Goal: Task Accomplishment & Management: Complete application form

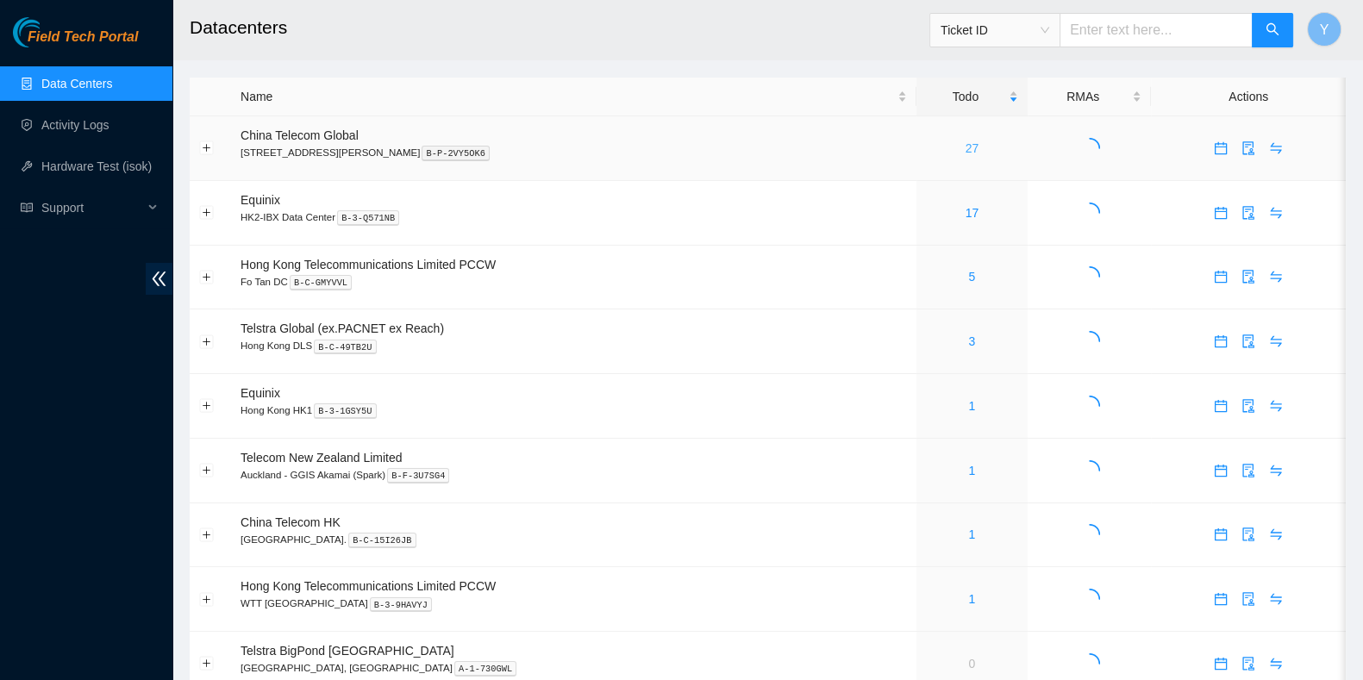
click at [965, 147] on link "27" at bounding box center [972, 148] width 14 height 14
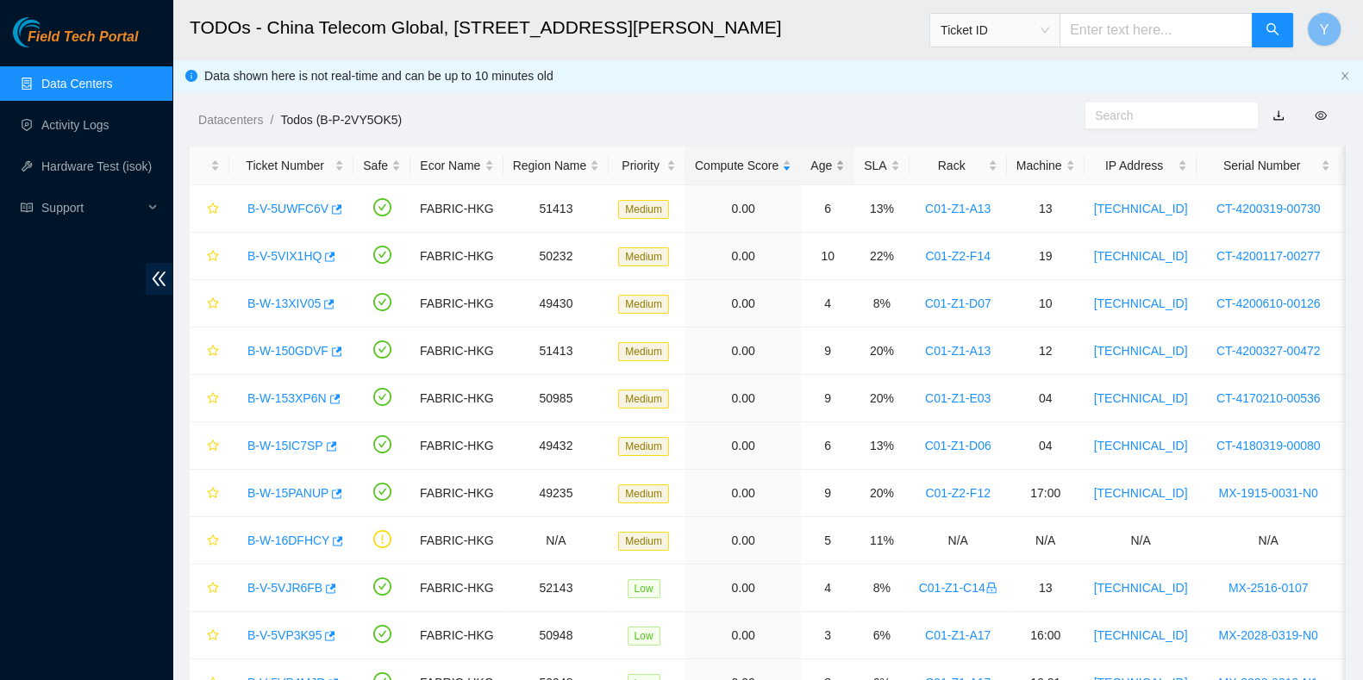
click at [797, 155] on tr "Ticket Number Safe Ecor Name Region Name Priority Compute Score Age SLA Rack Ma…" at bounding box center [943, 166] width 1506 height 39
click at [810, 161] on div "Age" at bounding box center [827, 165] width 34 height 19
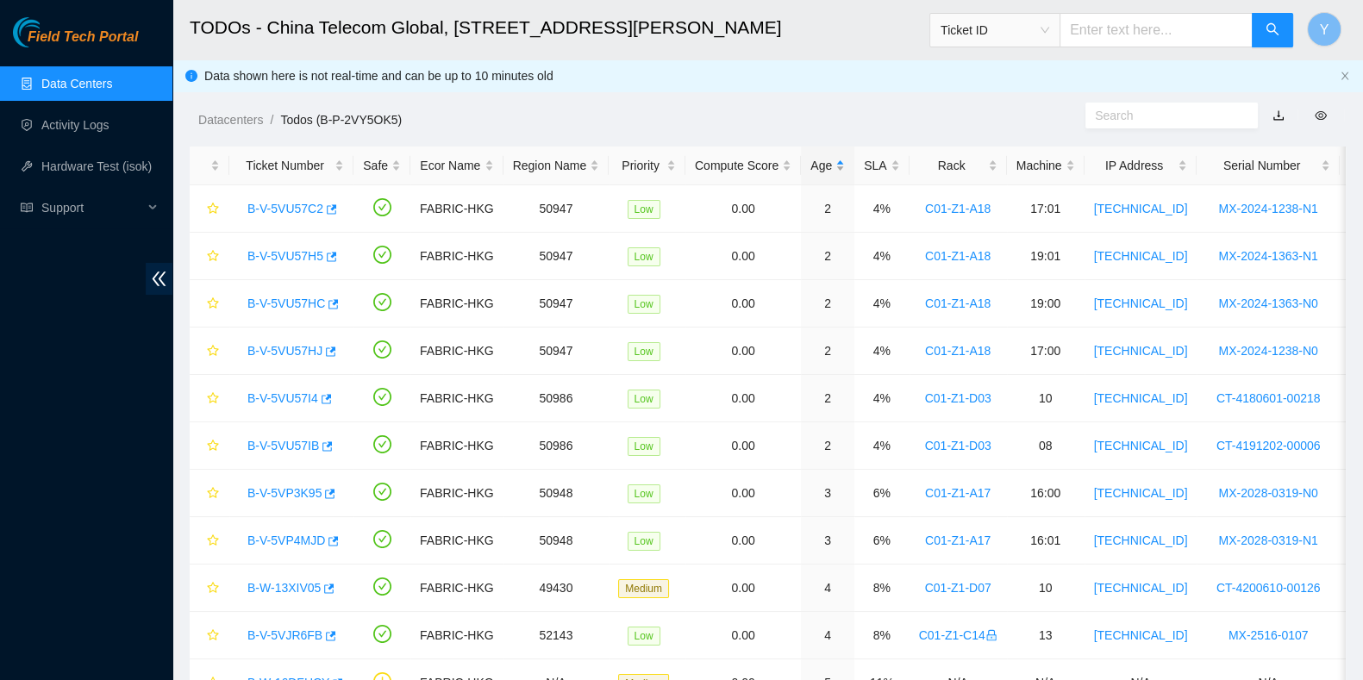
click at [810, 161] on div "Age" at bounding box center [827, 165] width 34 height 19
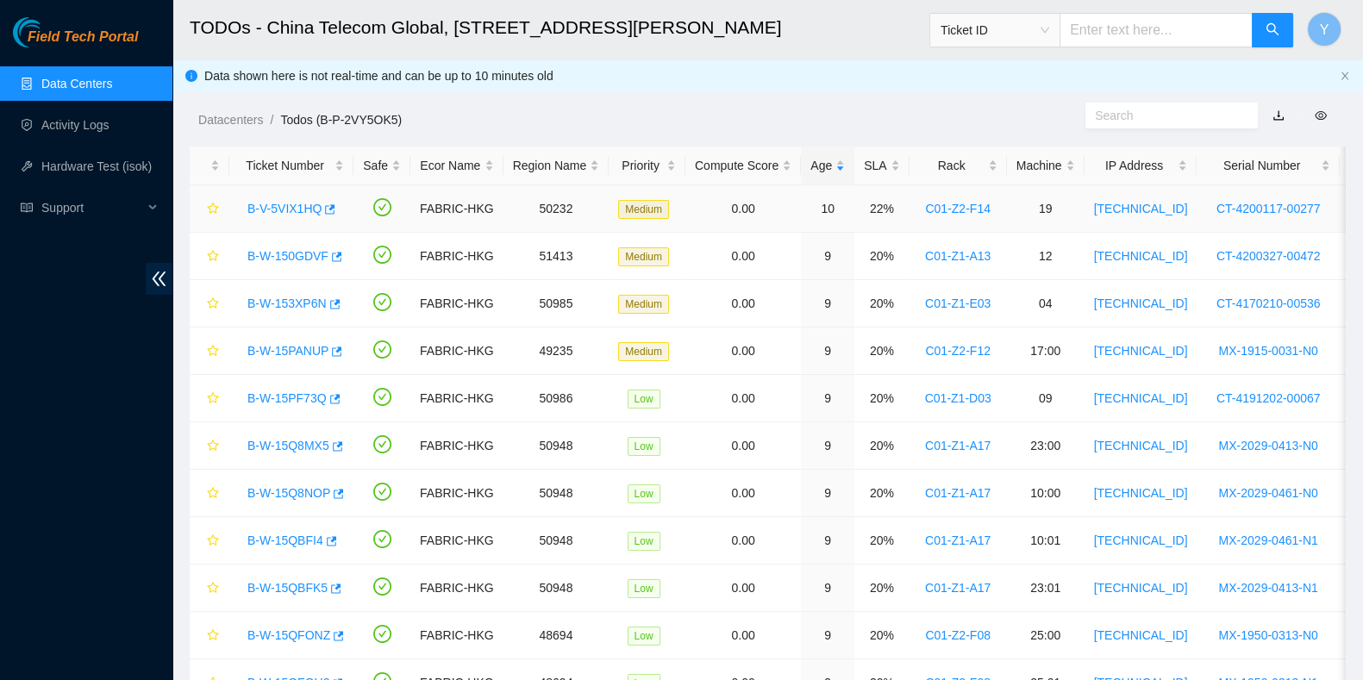
click at [259, 203] on link "B-V-5VIX1HQ" at bounding box center [284, 209] width 74 height 14
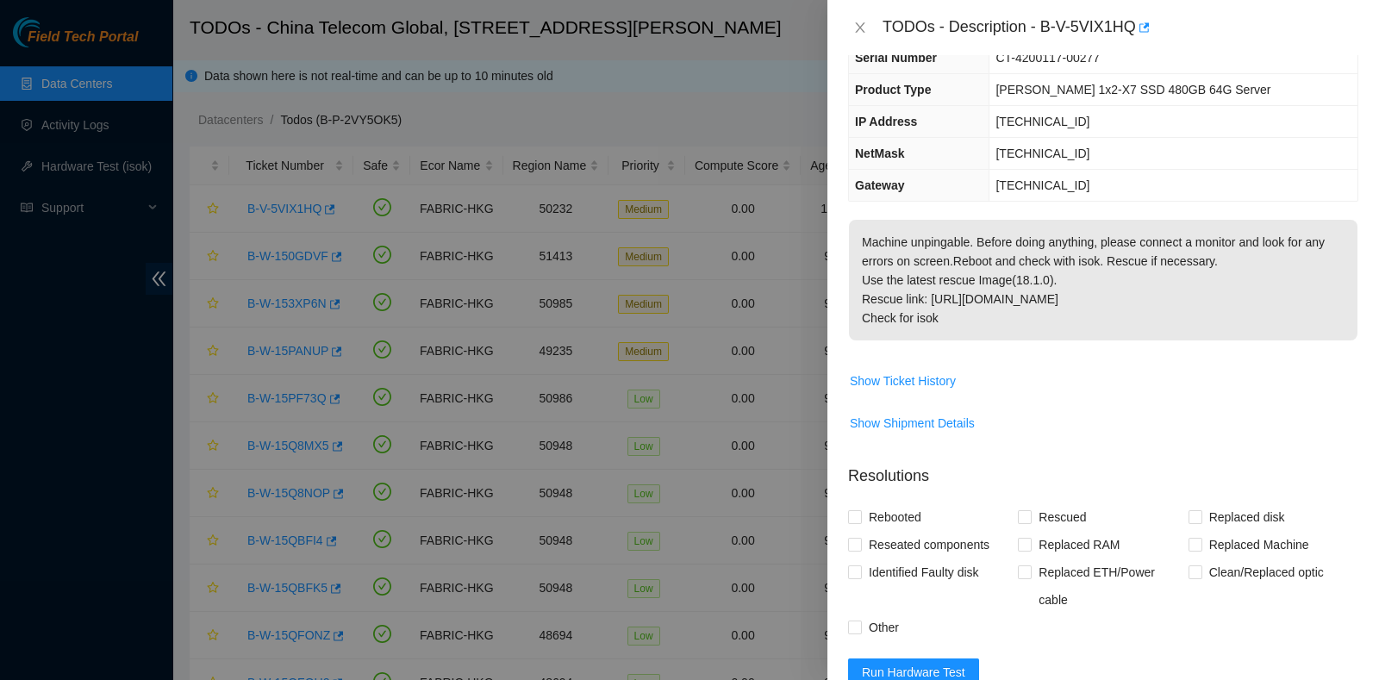
scroll to position [383, 0]
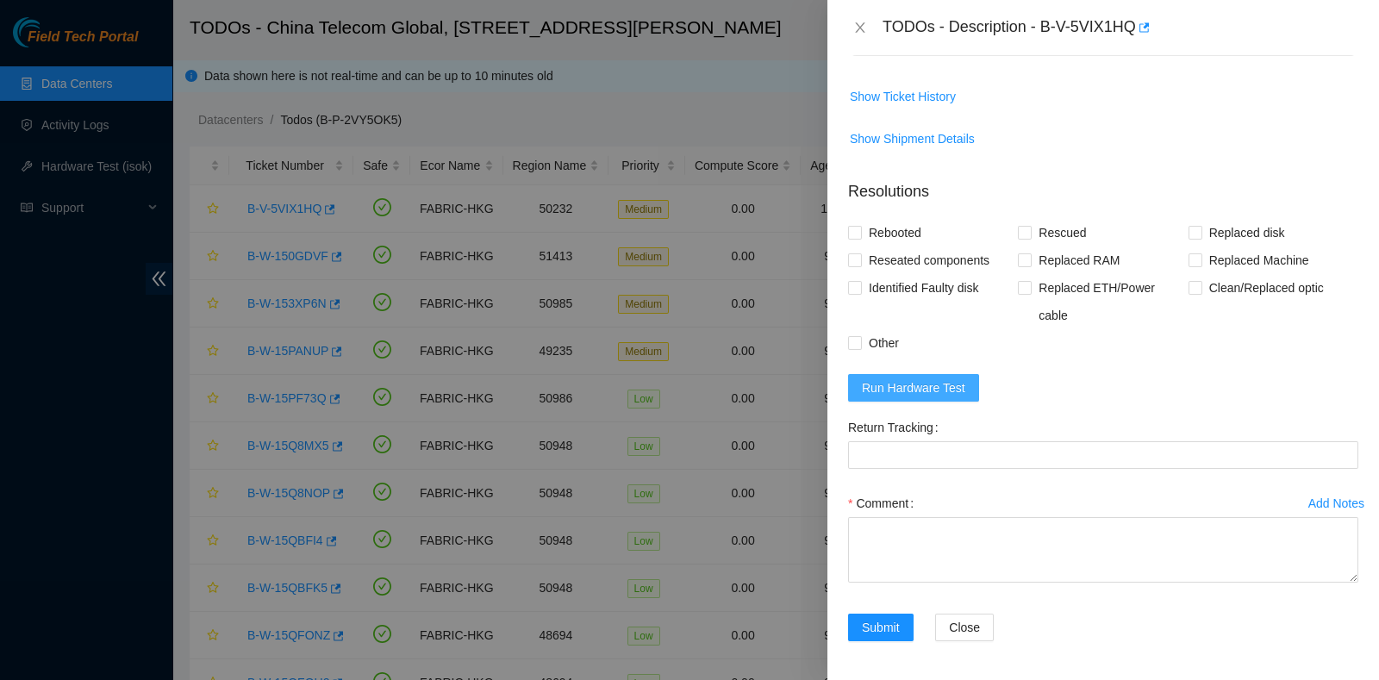
click at [931, 394] on span "Run Hardware Test" at bounding box center [913, 387] width 103 height 19
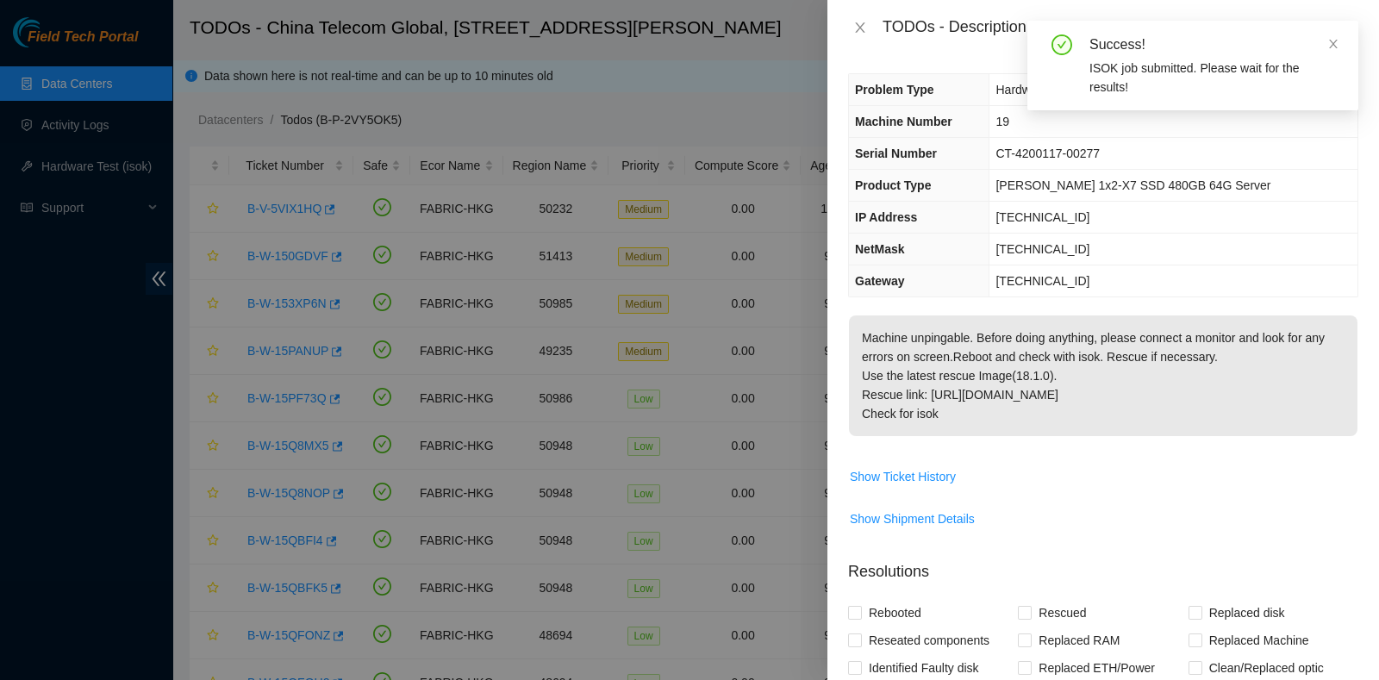
scroll to position [0, 0]
click at [1331, 43] on icon "close" at bounding box center [1333, 44] width 12 height 12
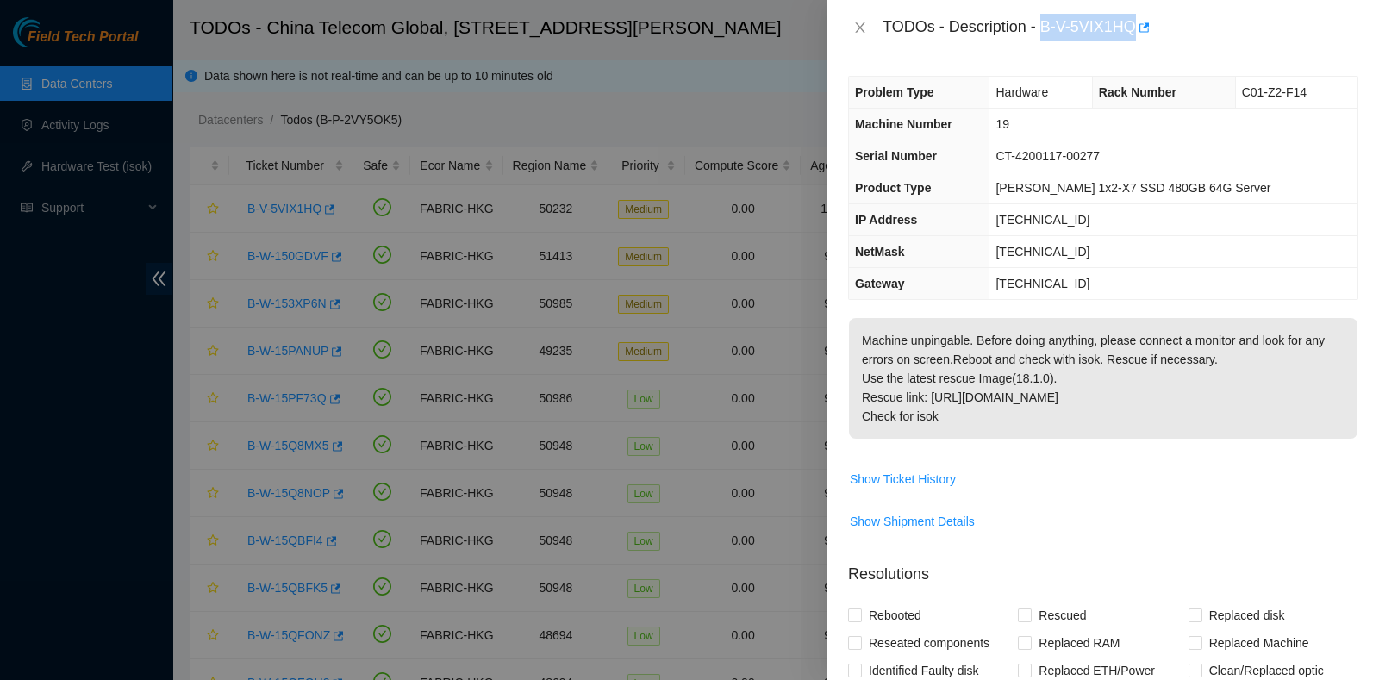
drag, startPoint x: 1043, startPoint y: 25, endPoint x: 1136, endPoint y: 44, distance: 95.0
click at [1136, 44] on div "TODOs - Description - B-V-5VIX1HQ" at bounding box center [1103, 27] width 552 height 55
copy div "B-V-5VIX1HQ"
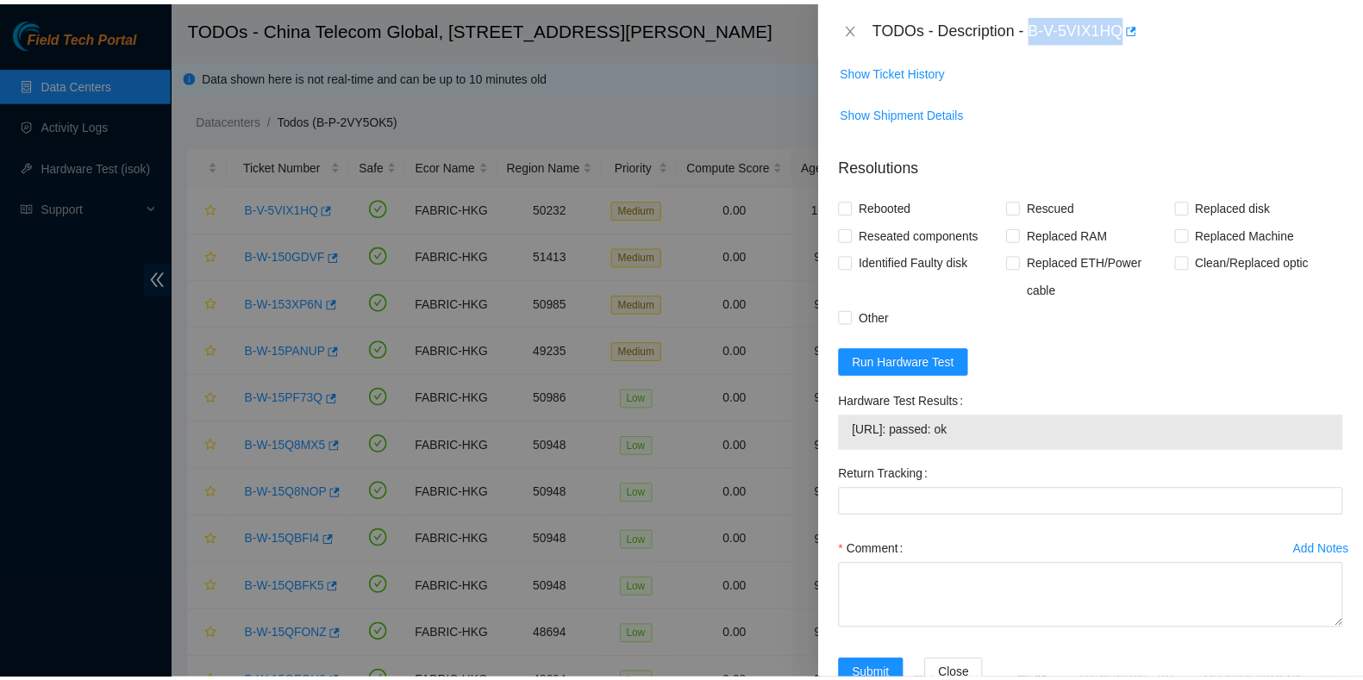
scroll to position [457, 0]
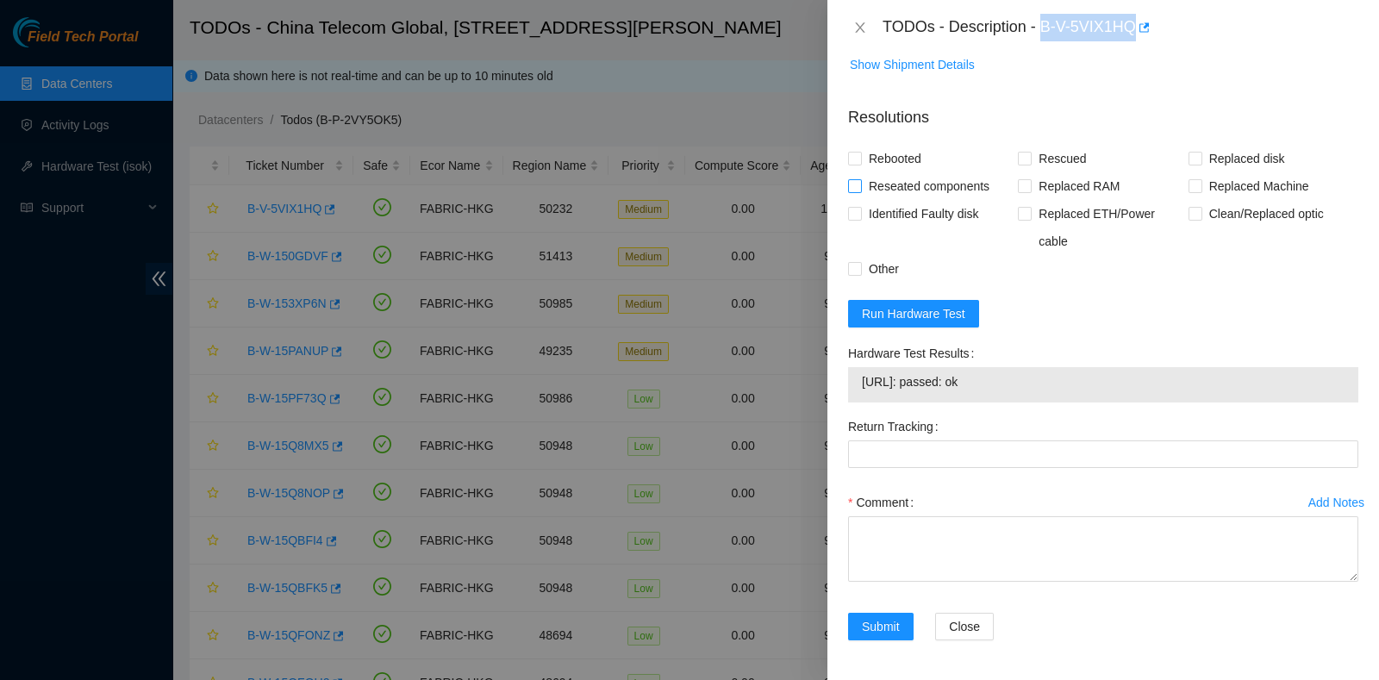
click at [906, 194] on span "Reseated components" at bounding box center [929, 186] width 134 height 28
click at [860, 191] on input "Reseated components" at bounding box center [854, 185] width 12 height 12
checkbox input "true"
click at [902, 165] on span "Rebooted" at bounding box center [895, 159] width 66 height 28
click at [860, 164] on input "Rebooted" at bounding box center [854, 158] width 12 height 12
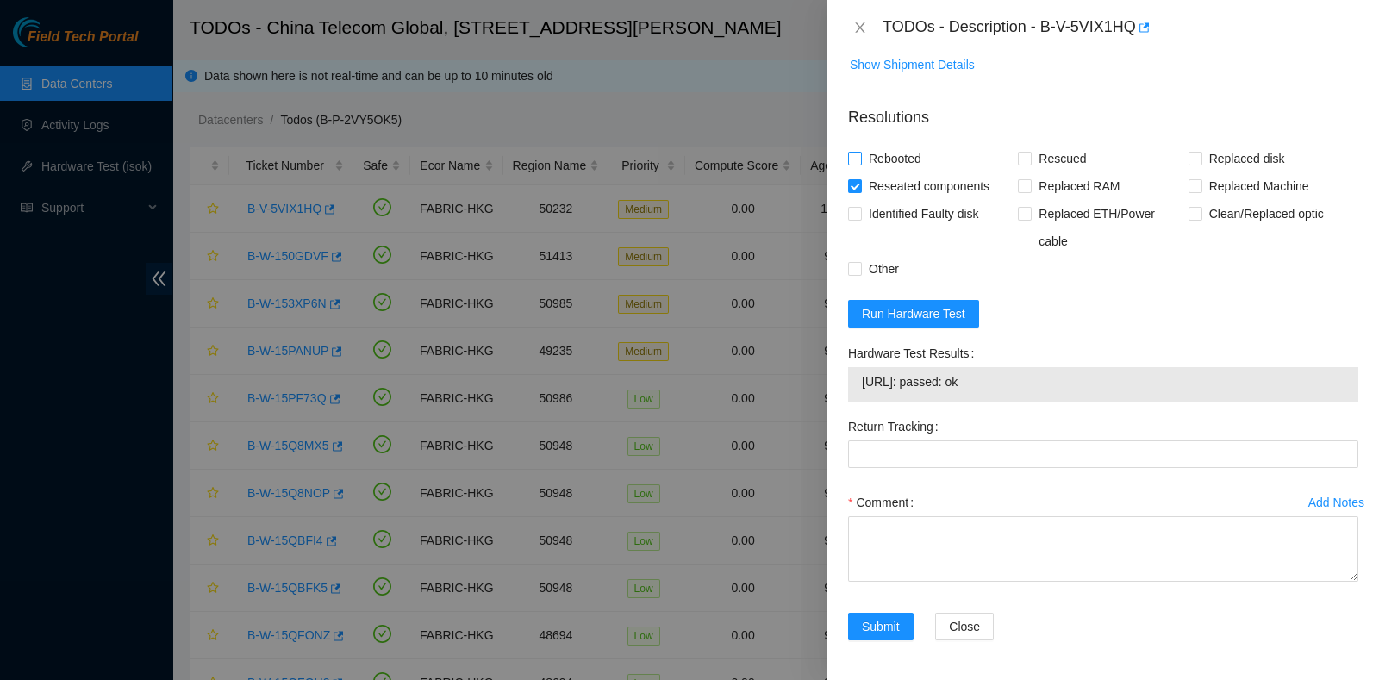
checkbox input "true"
click at [1021, 165] on label "Rescued" at bounding box center [1055, 159] width 75 height 28
click at [1021, 164] on input "Rescued" at bounding box center [1024, 158] width 12 height 12
checkbox input "true"
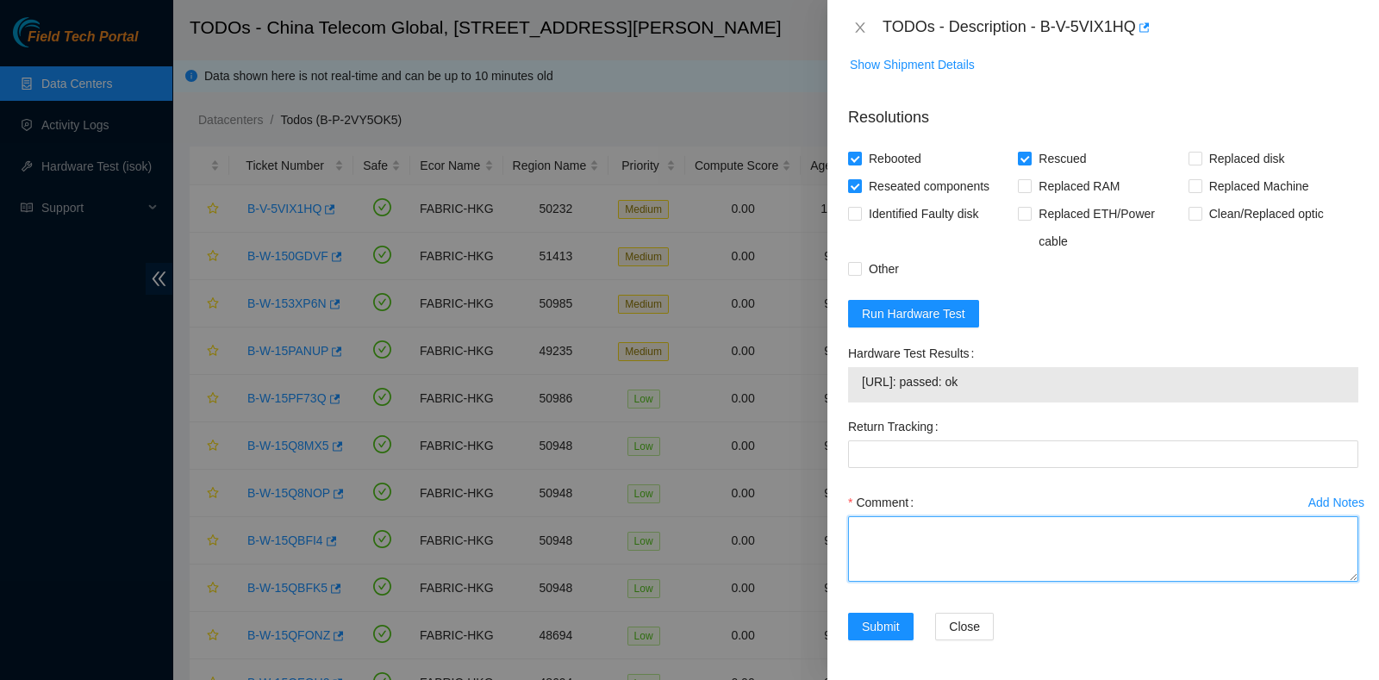
click at [1016, 540] on textarea "Comment" at bounding box center [1103, 549] width 510 height 66
type textarea "pass ok"
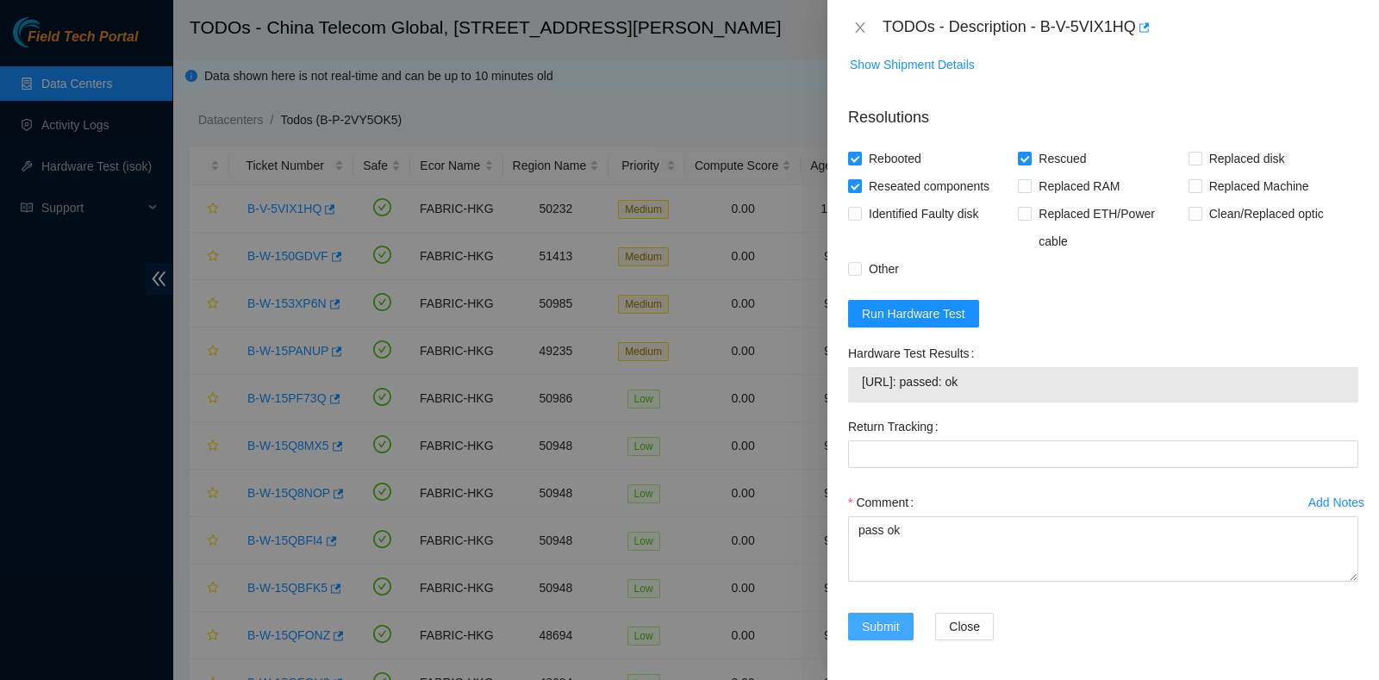
click at [875, 635] on button "Submit" at bounding box center [881, 627] width 66 height 28
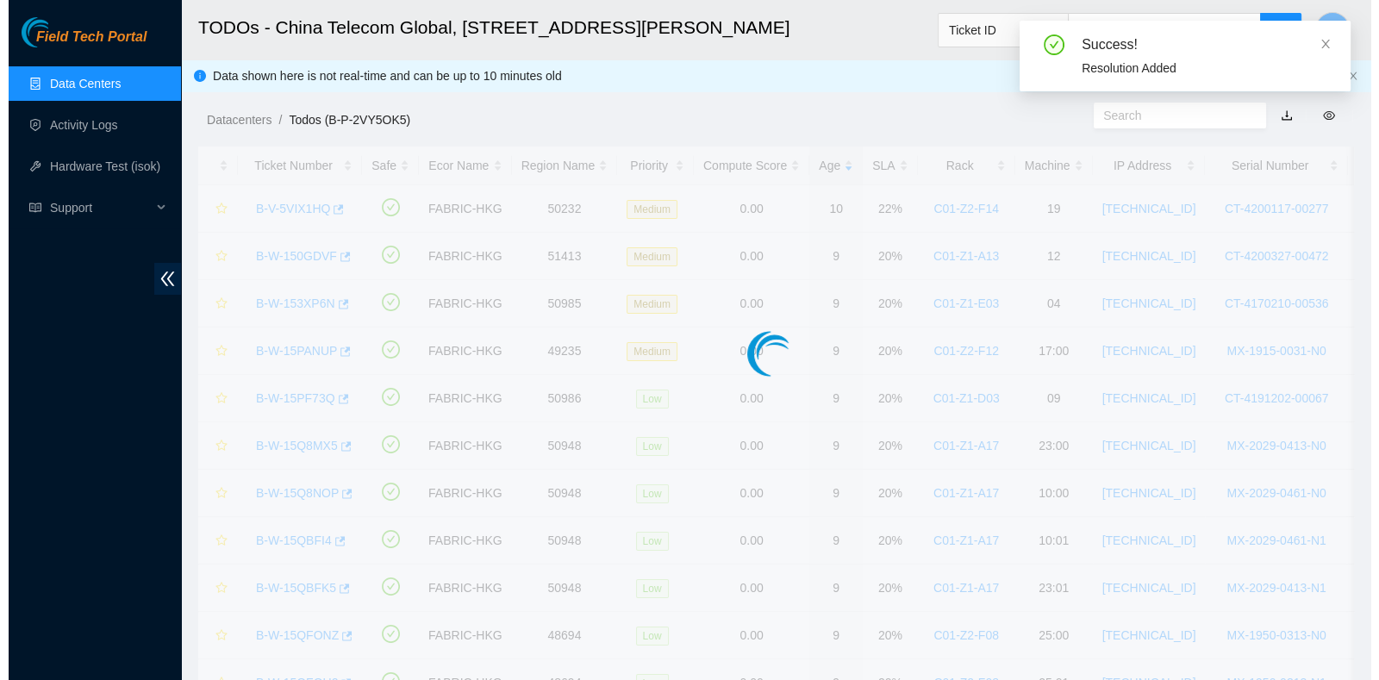
scroll to position [438, 0]
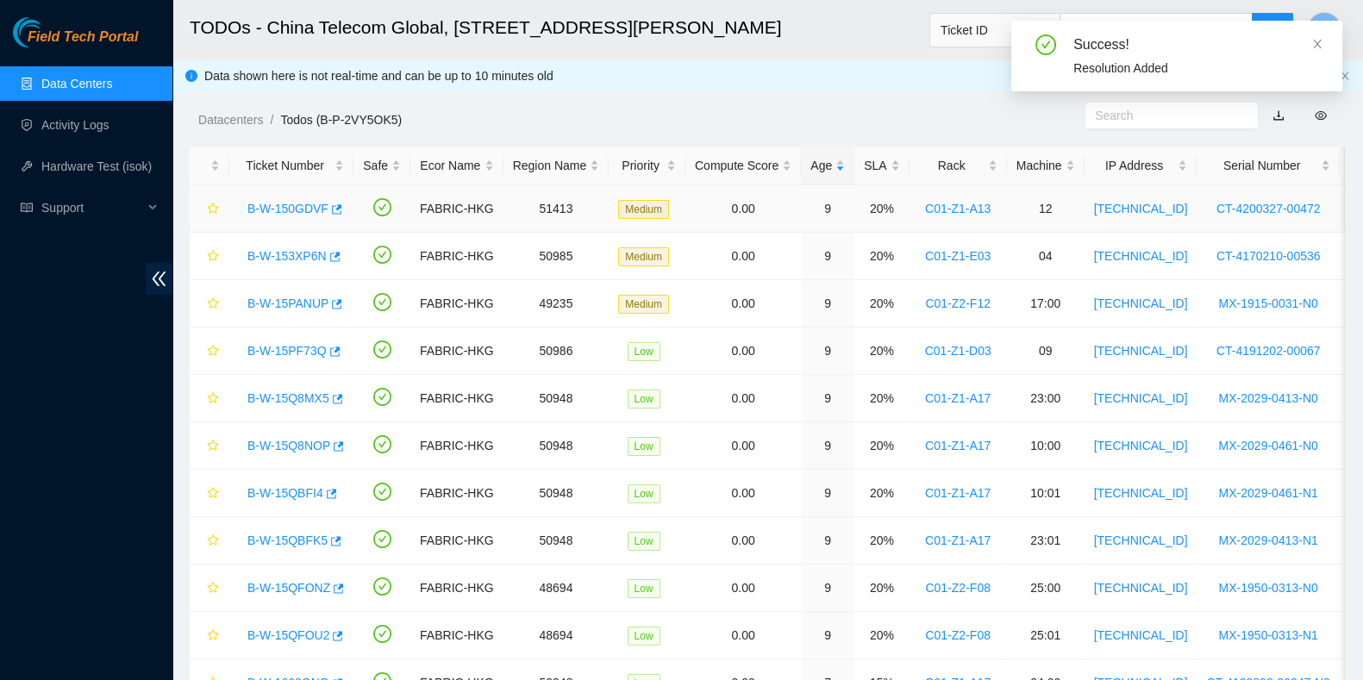
click at [267, 199] on div "B-W-150GDVF" at bounding box center [291, 209] width 105 height 28
click at [270, 209] on link "B-W-150GDVF" at bounding box center [287, 209] width 81 height 14
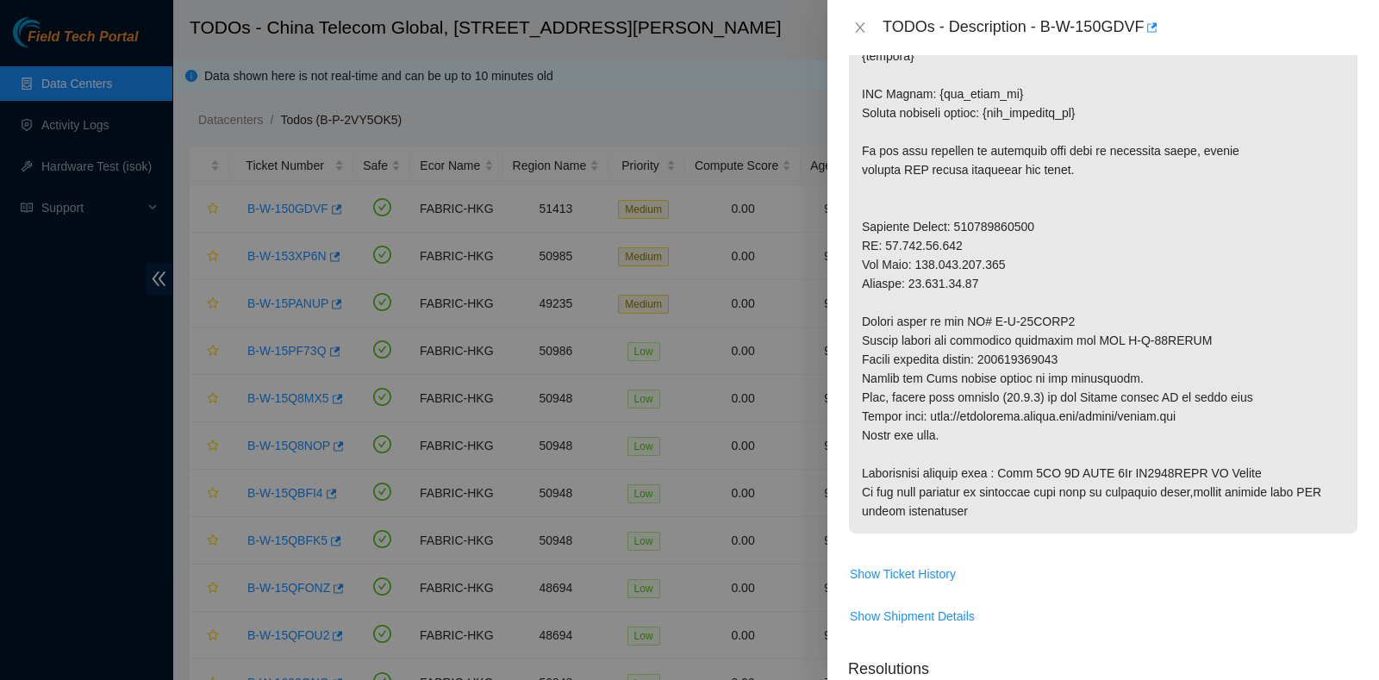
scroll to position [707, 0]
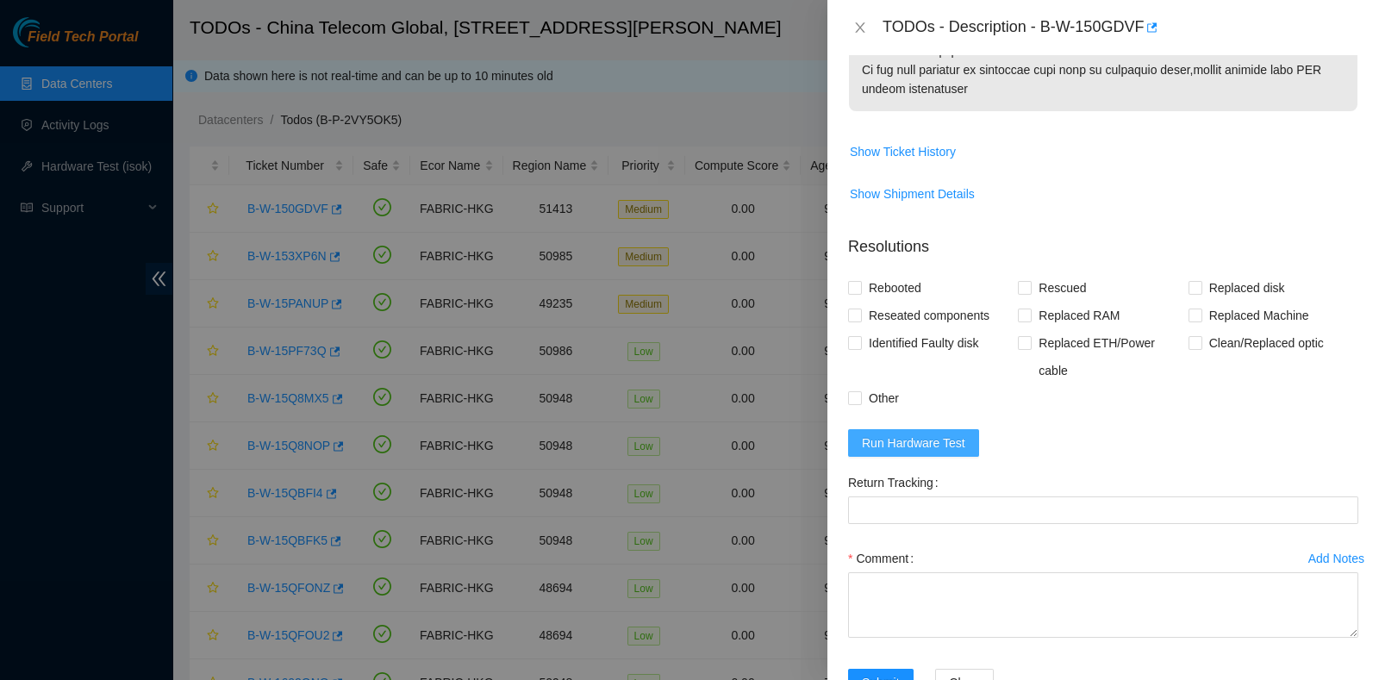
click at [862, 434] on span "Run Hardware Test" at bounding box center [913, 443] width 103 height 19
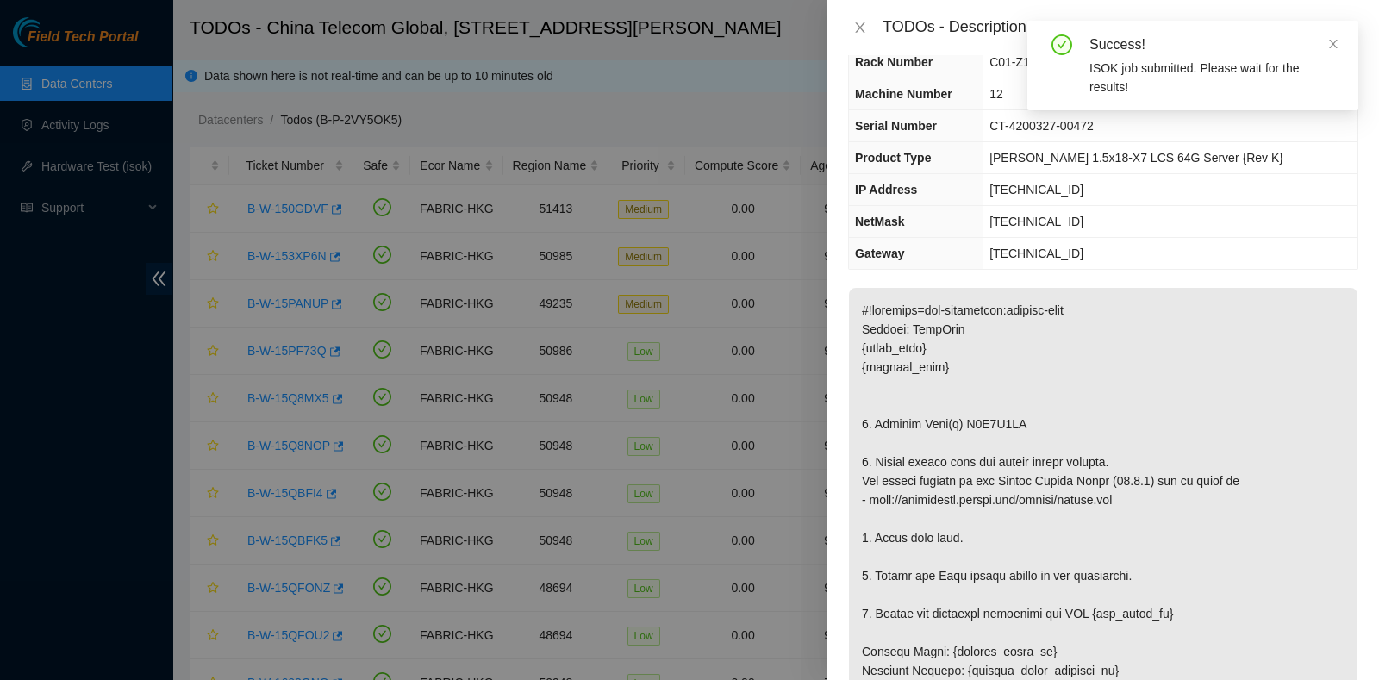
scroll to position [60, 0]
click at [1332, 47] on icon "close" at bounding box center [1333, 44] width 12 height 12
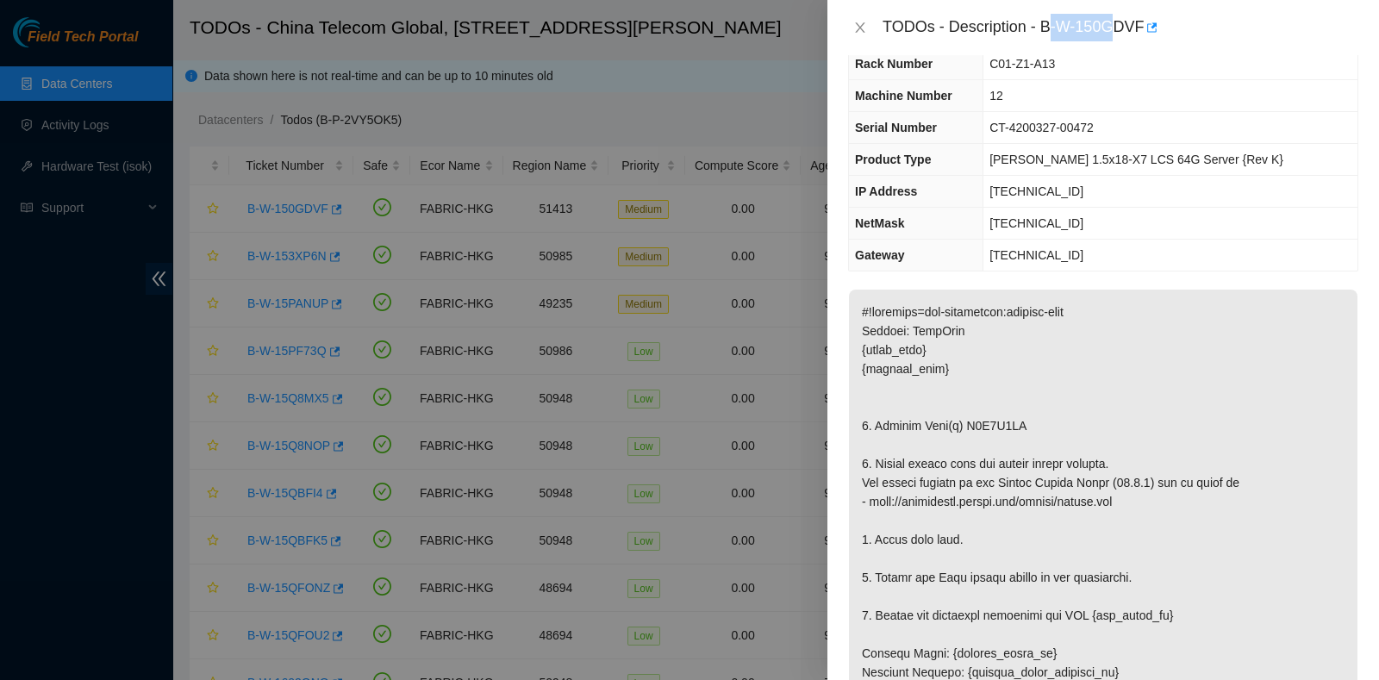
drag, startPoint x: 1048, startPoint y: 28, endPoint x: 1116, endPoint y: 41, distance: 69.3
click at [1116, 41] on div "TODOs - Description - B-W-150GDVF" at bounding box center [1121, 28] width 476 height 28
click at [1040, 16] on div "TODOs - Description - B-W-150GDVF" at bounding box center [1121, 28] width 476 height 28
drag, startPoint x: 1043, startPoint y: 23, endPoint x: 1140, endPoint y: 50, distance: 101.0
click at [1140, 50] on div "TODOs - Description - B-W-150GDVF" at bounding box center [1103, 27] width 552 height 55
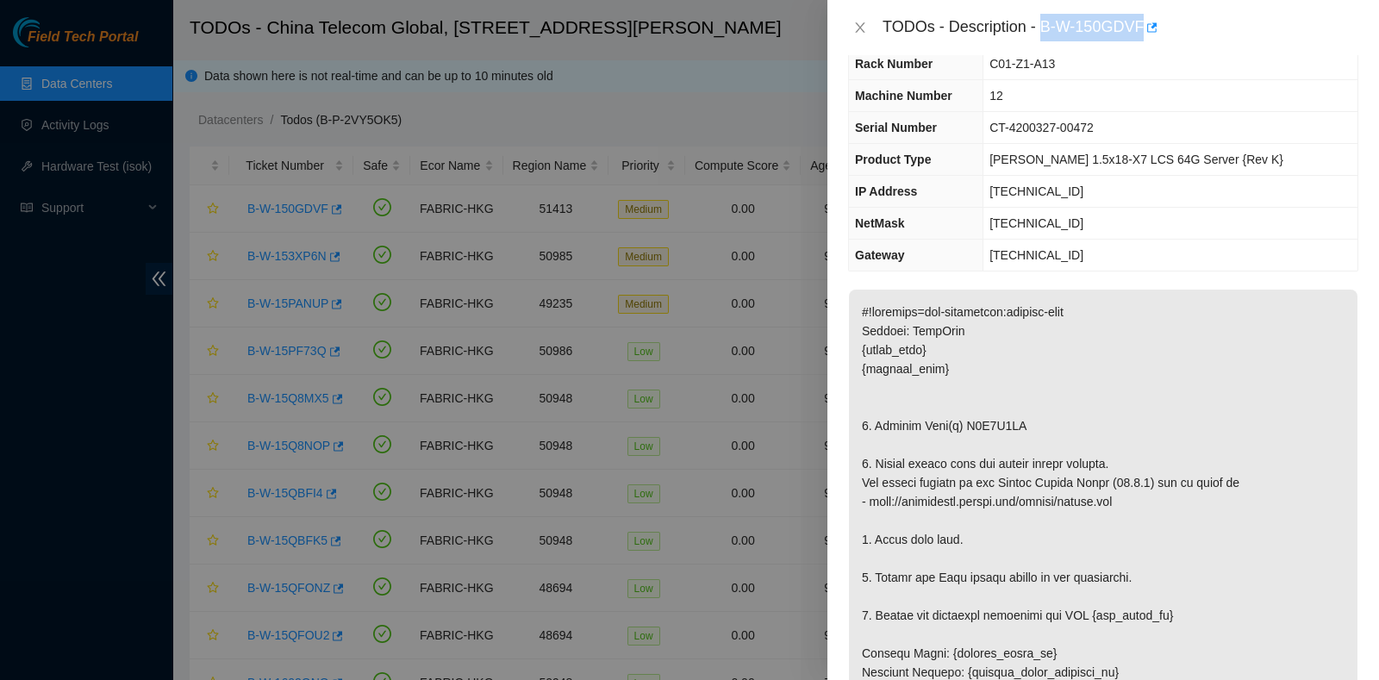
copy div "B-W-150GDVF"
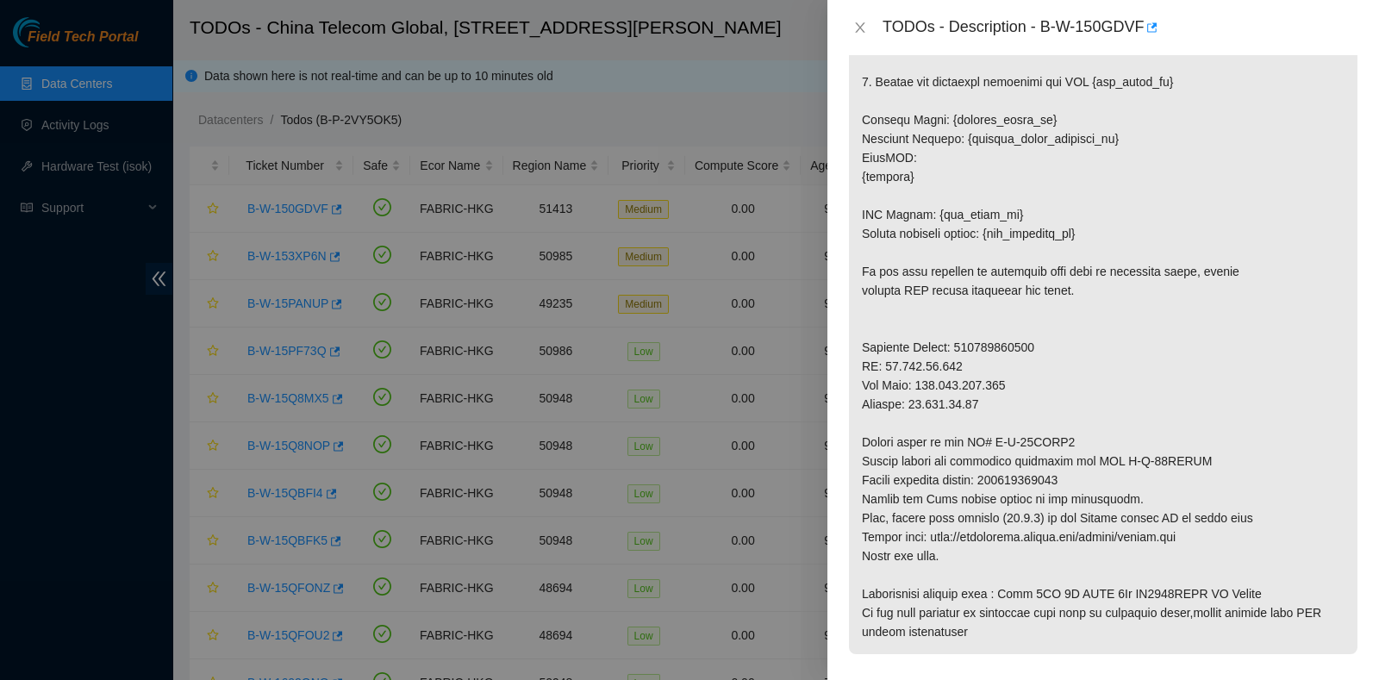
scroll to position [595, 0]
drag, startPoint x: 995, startPoint y: 478, endPoint x: 1153, endPoint y: 477, distance: 158.6
click at [1153, 477] on p at bounding box center [1103, 204] width 509 height 898
copy p "473665214090"
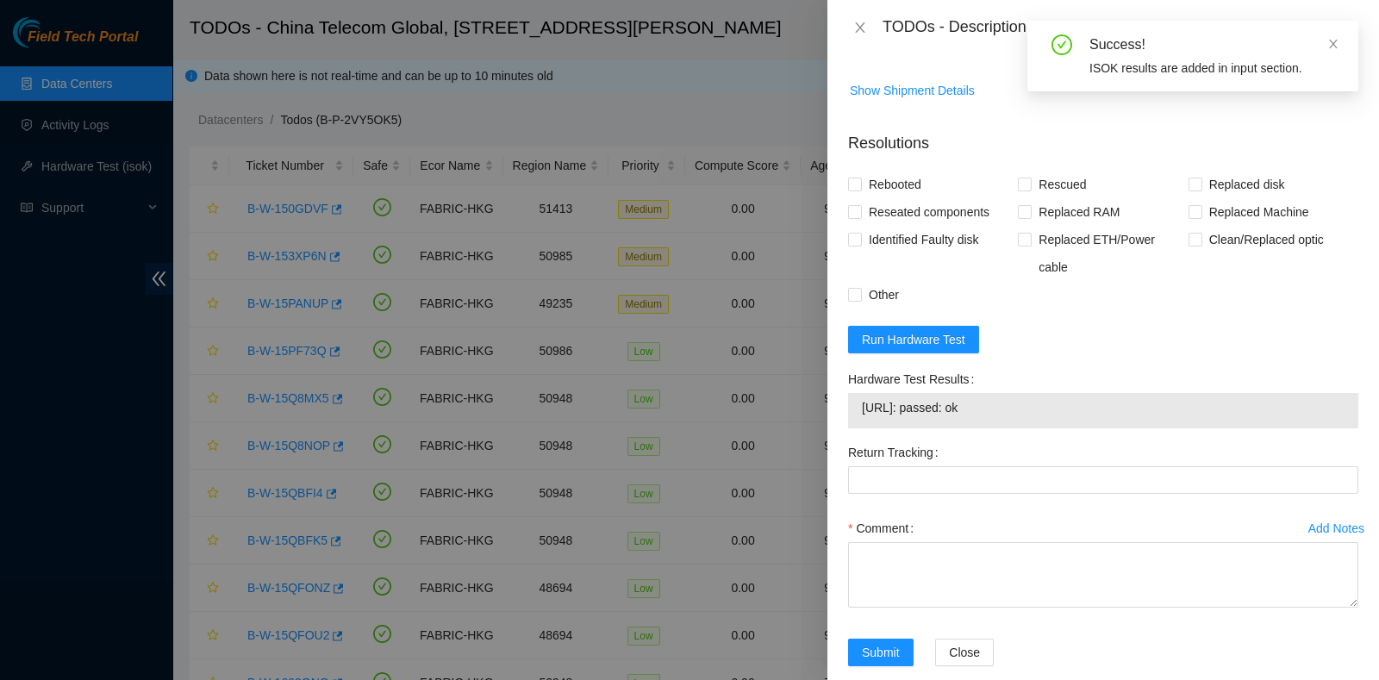
scroll to position [1241, 0]
click at [1202, 175] on span "Replaced disk" at bounding box center [1247, 184] width 90 height 28
click at [1191, 177] on input "Replaced disk" at bounding box center [1195, 183] width 12 height 12
checkbox input "true"
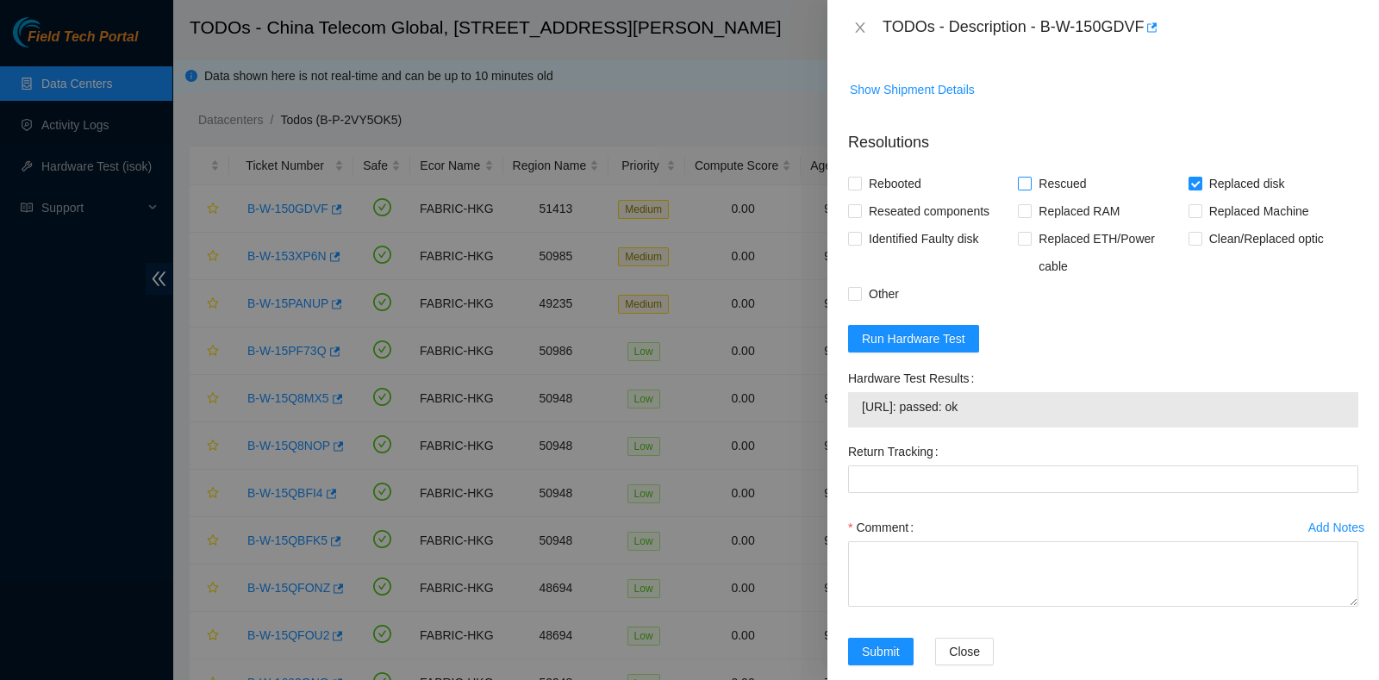
click at [1056, 178] on span "Rescued" at bounding box center [1062, 184] width 61 height 28
click at [1030, 178] on input "Rescued" at bounding box center [1024, 183] width 12 height 12
checkbox input "true"
click at [912, 179] on span "Rebooted" at bounding box center [895, 184] width 66 height 28
click at [860, 179] on input "Rebooted" at bounding box center [854, 183] width 12 height 12
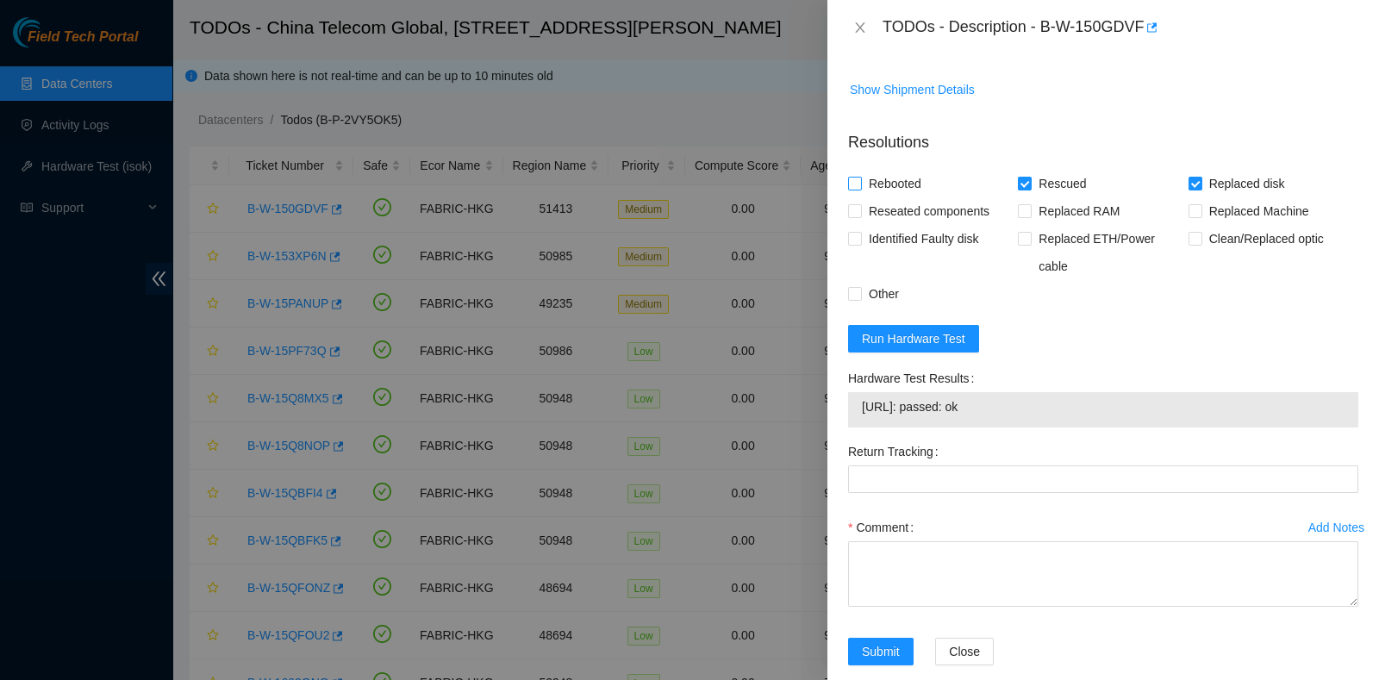
checkbox input "true"
click at [913, 220] on span "Reseated components" at bounding box center [929, 211] width 134 height 28
click at [860, 216] on input "Reseated components" at bounding box center [854, 210] width 12 height 12
checkbox input "true"
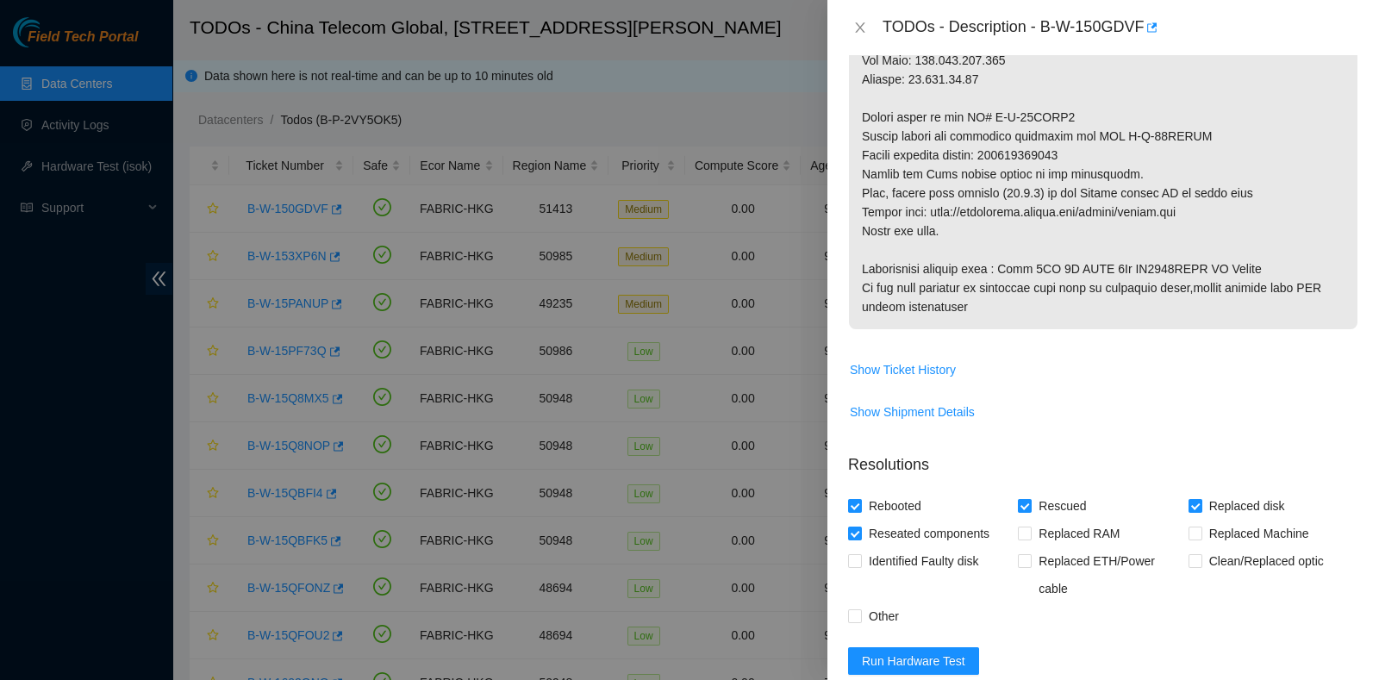
scroll to position [918, 0]
drag, startPoint x: 995, startPoint y: 159, endPoint x: 1095, endPoint y: 159, distance: 99.1
copy p "473665214090"
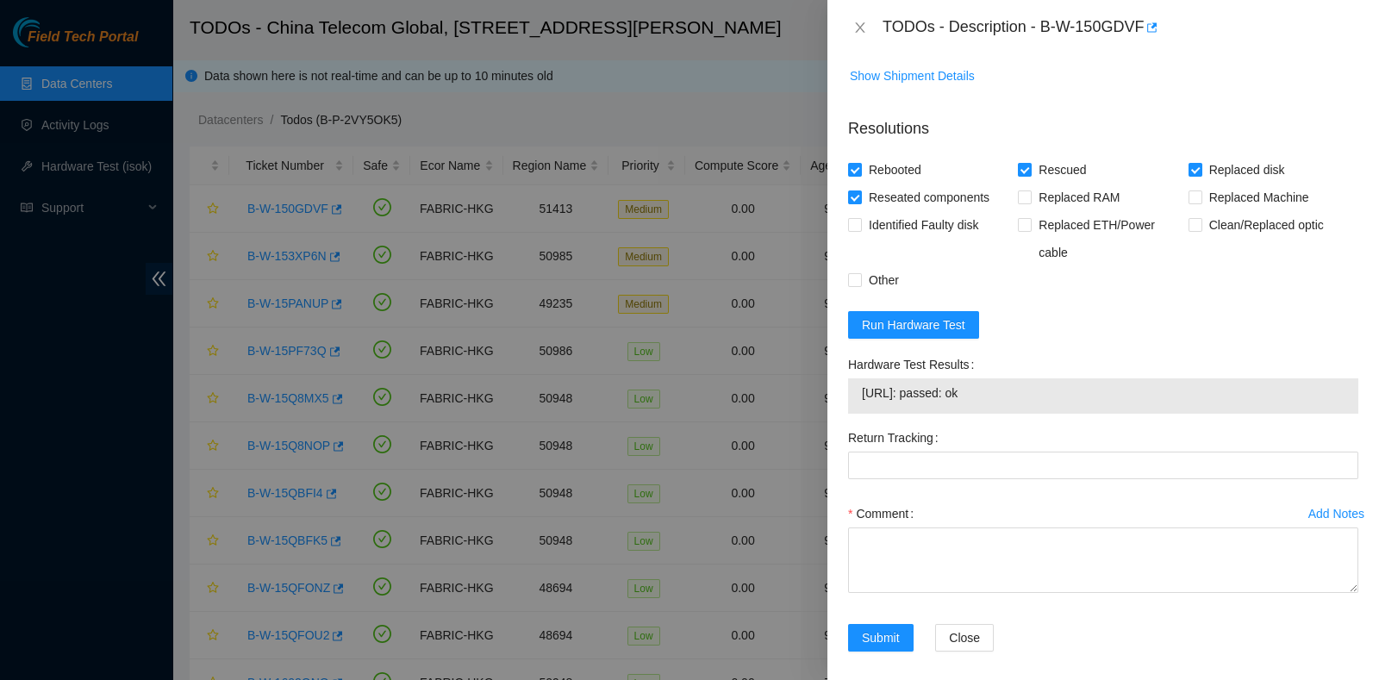
scroll to position [1265, 0]
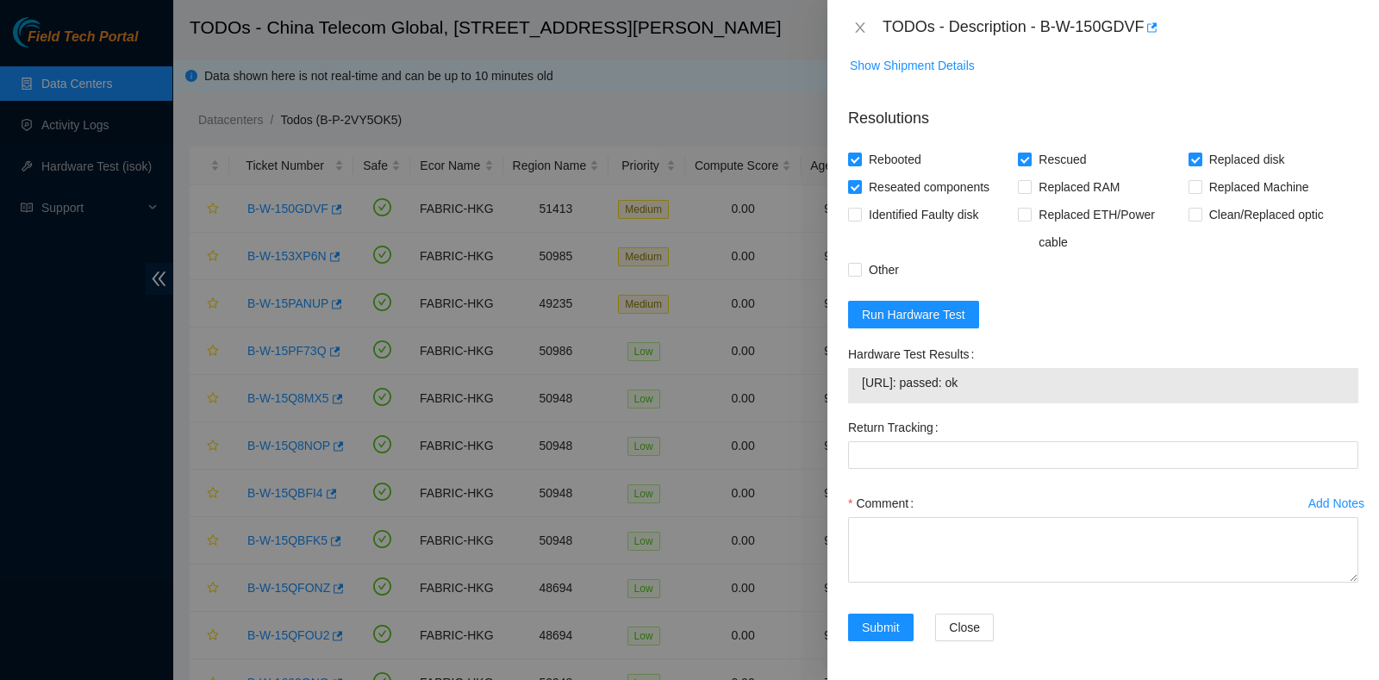
click at [905, 473] on div "Return Tracking" at bounding box center [1103, 452] width 524 height 76
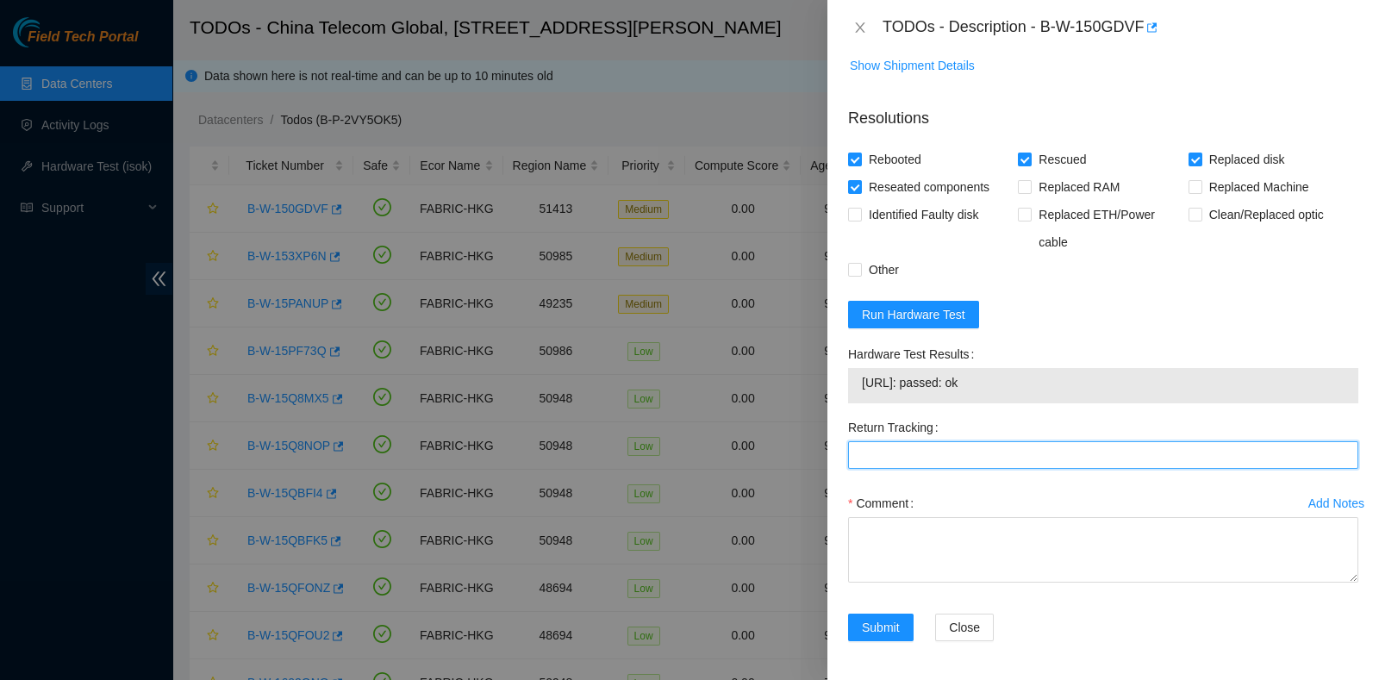
click at [909, 463] on Tracking "Return Tracking" at bounding box center [1103, 455] width 510 height 28
paste Tracking "473665214090"
type Tracking "473665214090"
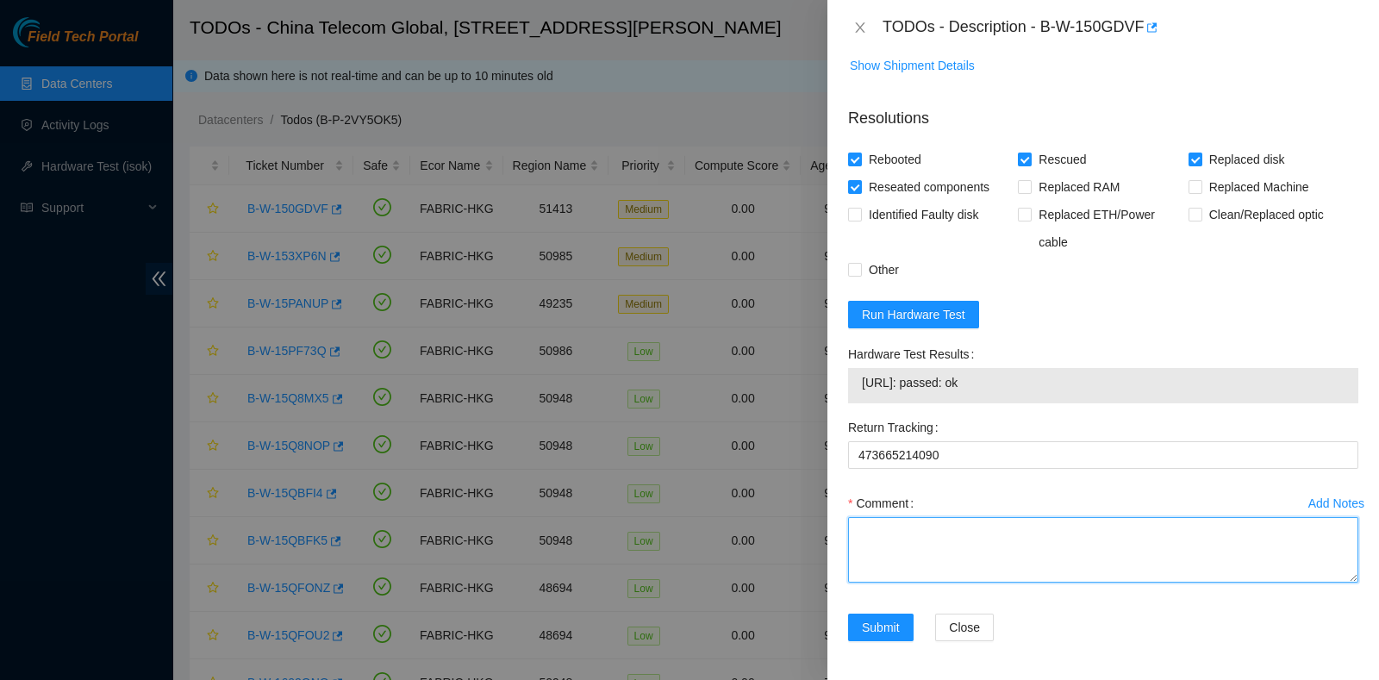
click at [892, 550] on textarea "Comment" at bounding box center [1103, 550] width 510 height 66
type textarea "pass ok"
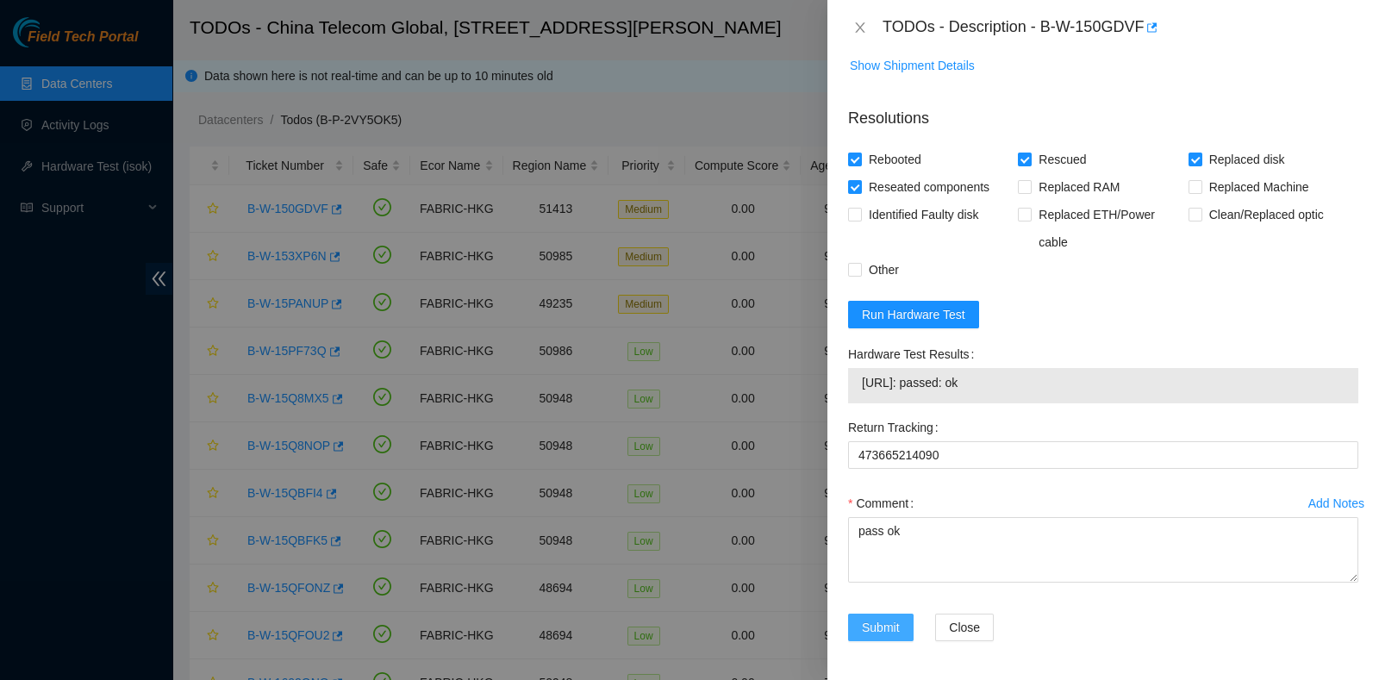
click at [892, 622] on span "Submit" at bounding box center [881, 627] width 38 height 19
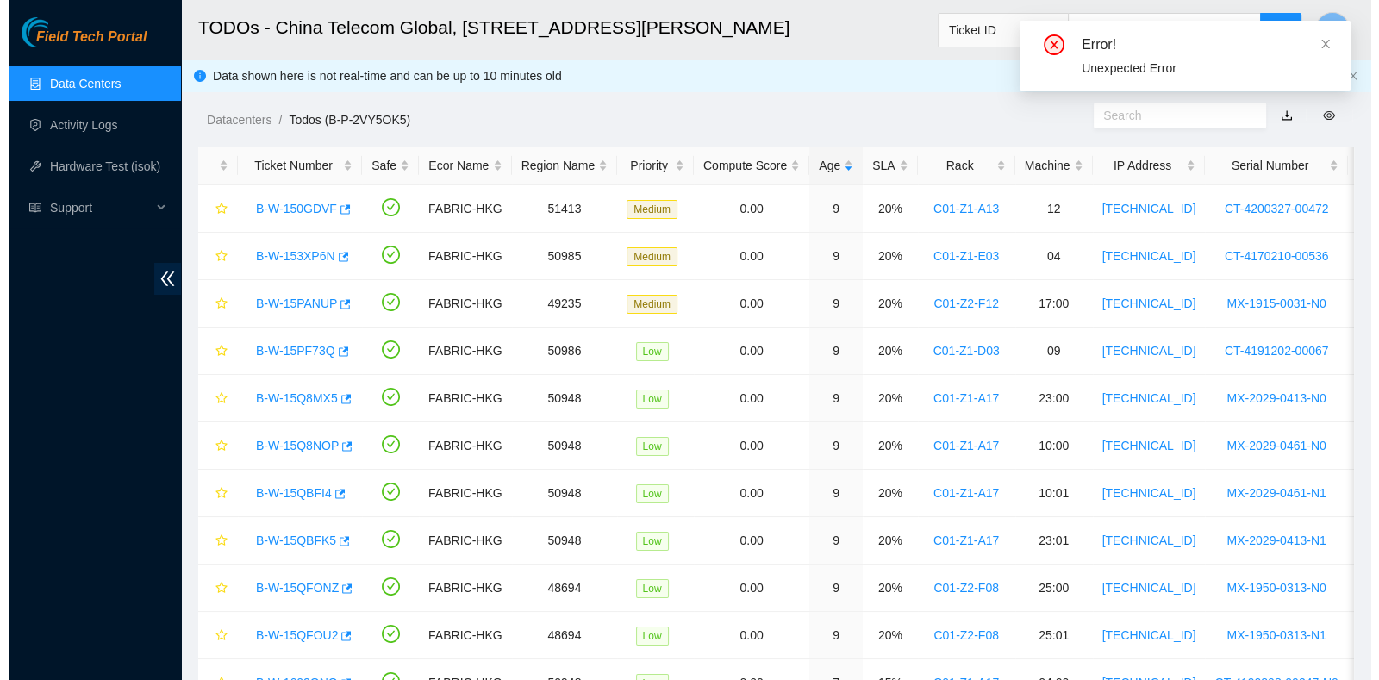
scroll to position [438, 0]
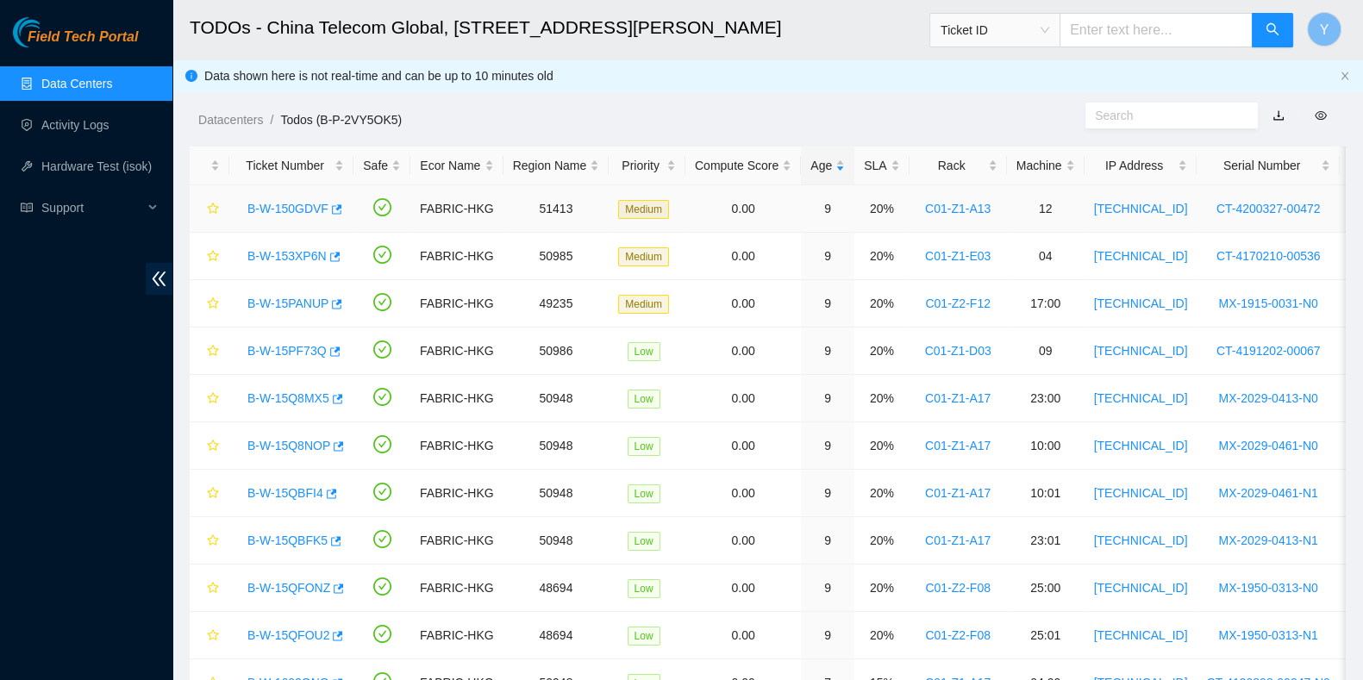
click at [296, 209] on link "B-W-150GDVF" at bounding box center [287, 209] width 81 height 14
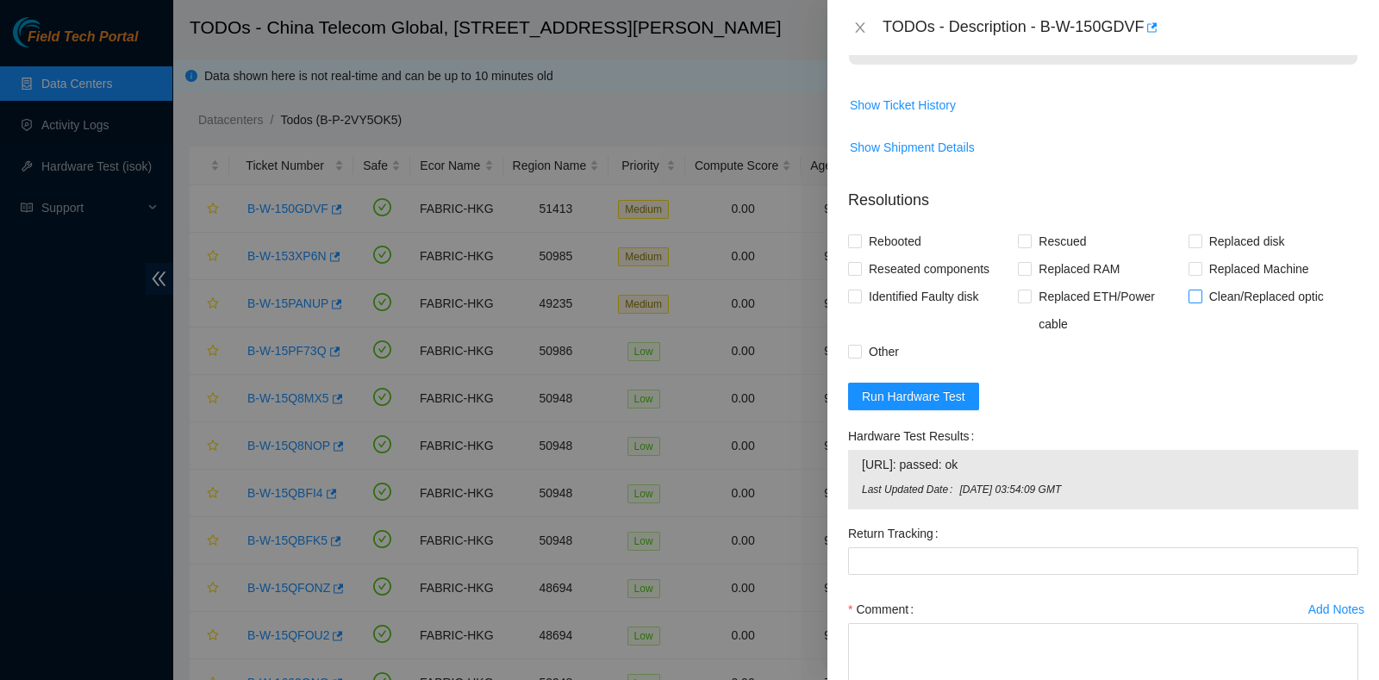
scroll to position [1184, 0]
click at [1207, 234] on span "Replaced disk" at bounding box center [1247, 241] width 90 height 28
click at [1201, 234] on input "Replaced disk" at bounding box center [1195, 240] width 12 height 12
checkbox input "true"
click at [1034, 239] on span "Rescued" at bounding box center [1062, 241] width 61 height 28
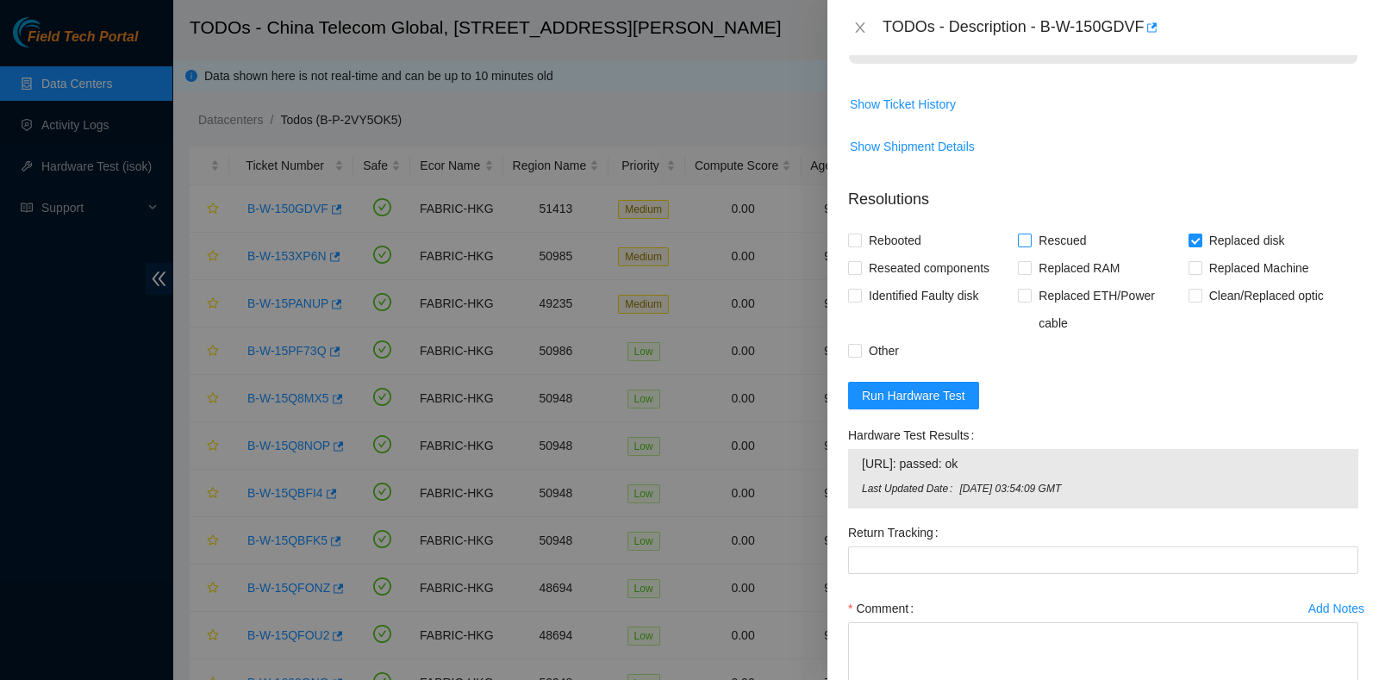
click at [1030, 239] on input "Rescued" at bounding box center [1024, 240] width 12 height 12
checkbox input "true"
click at [854, 230] on label "Rebooted" at bounding box center [888, 241] width 80 height 28
click at [854, 234] on input "Rebooted" at bounding box center [854, 240] width 12 height 12
checkbox input "true"
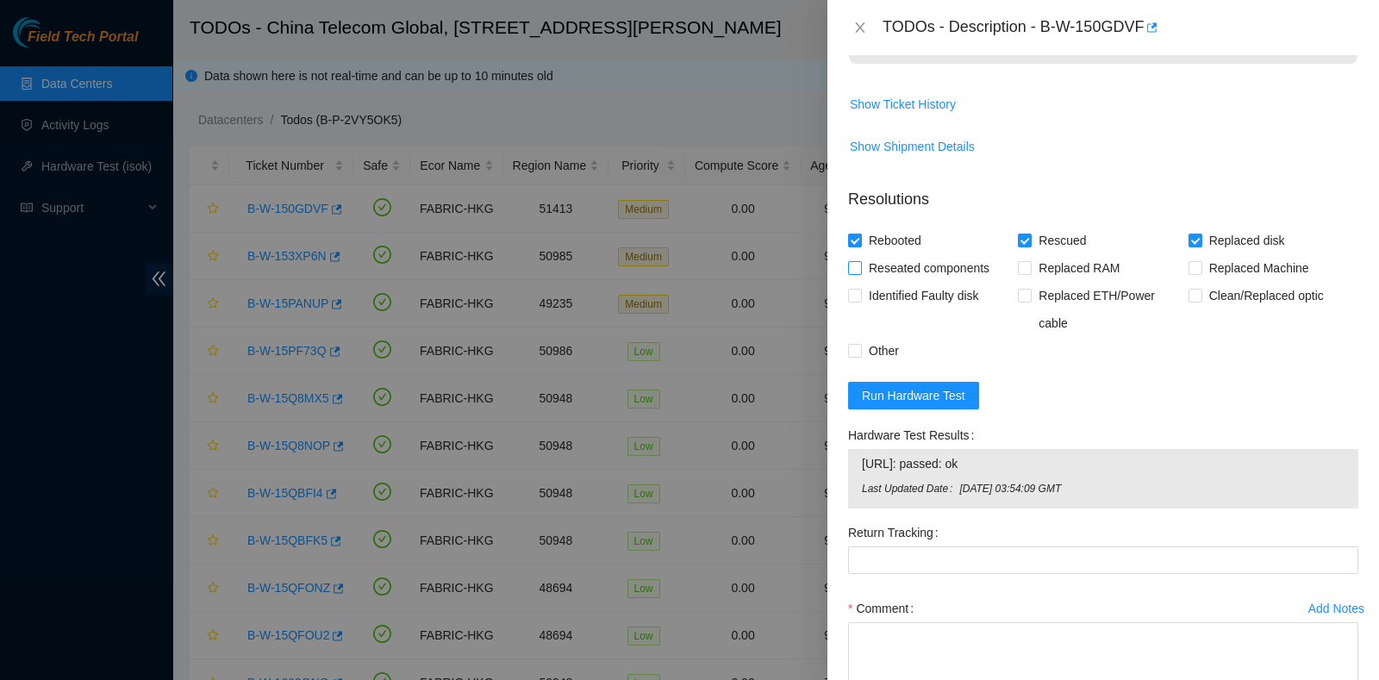
click at [877, 269] on span "Reseated components" at bounding box center [929, 268] width 134 height 28
click at [860, 269] on input "Reseated components" at bounding box center [854, 267] width 12 height 12
checkbox input "true"
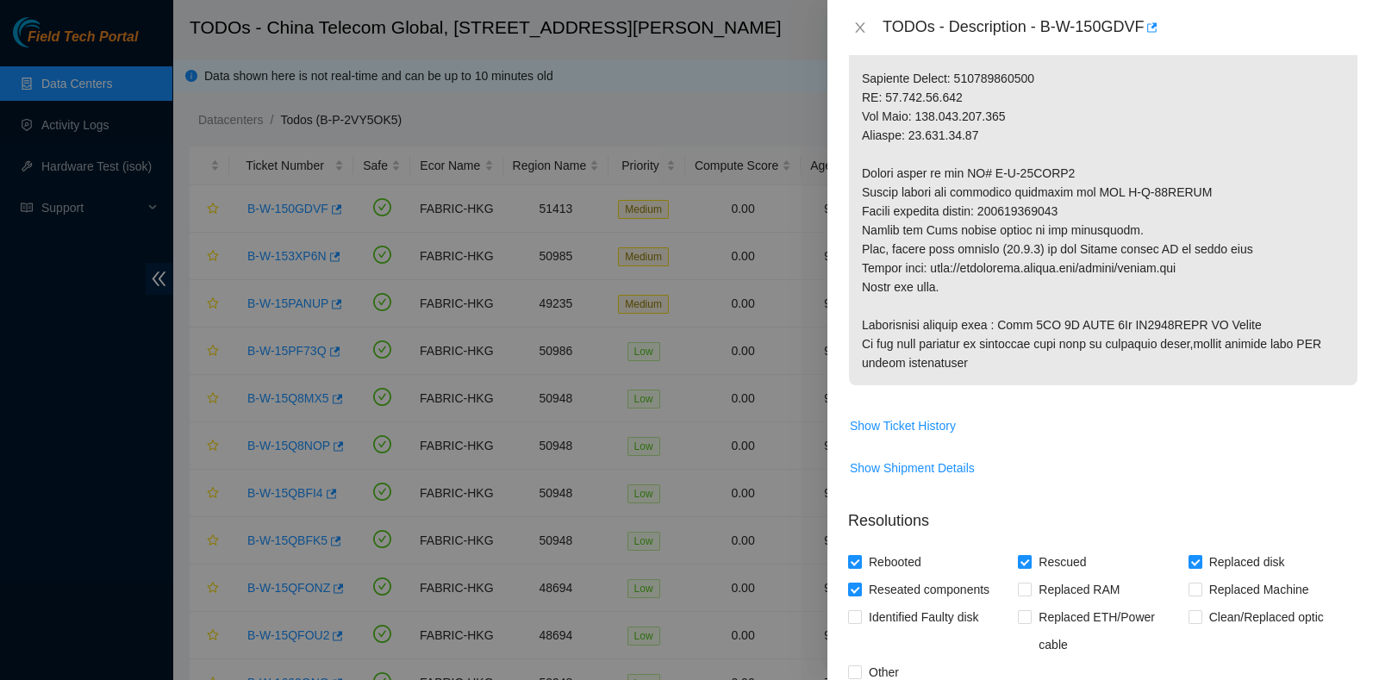
scroll to position [861, 0]
drag, startPoint x: 1077, startPoint y: 218, endPoint x: 993, endPoint y: 202, distance: 86.0
copy p "473665214090"
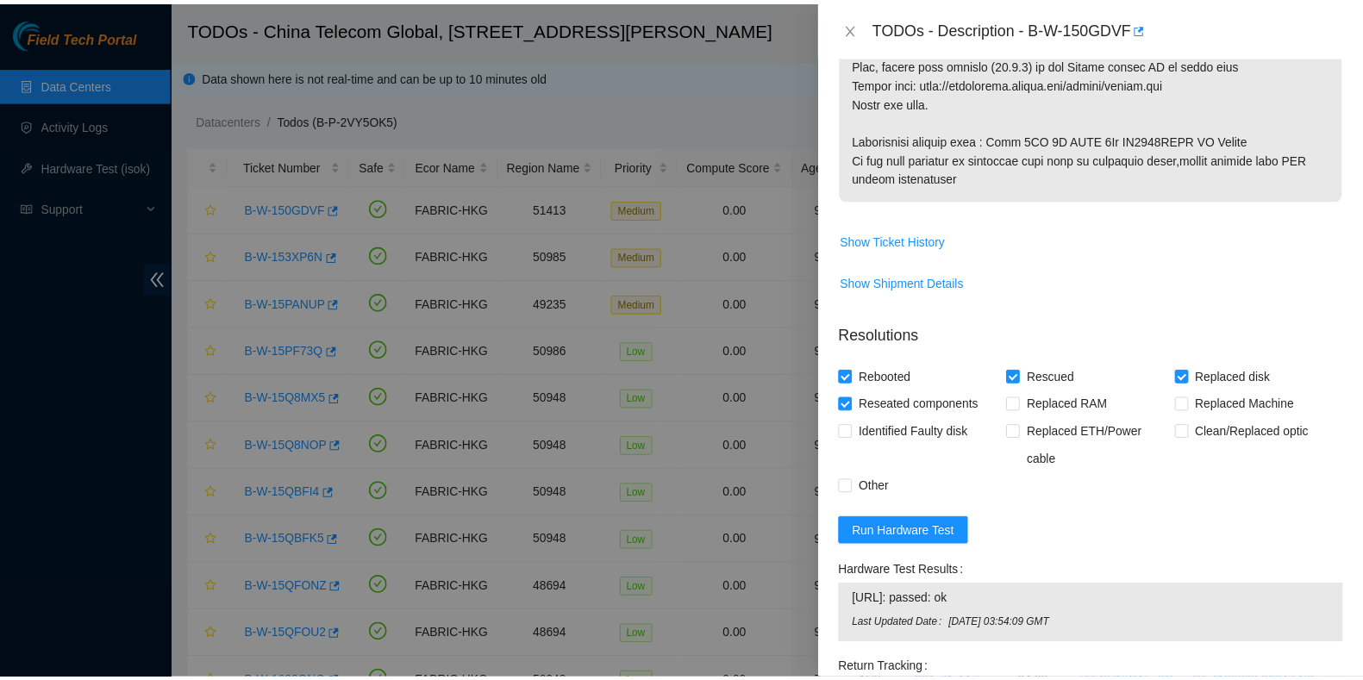
scroll to position [1289, 0]
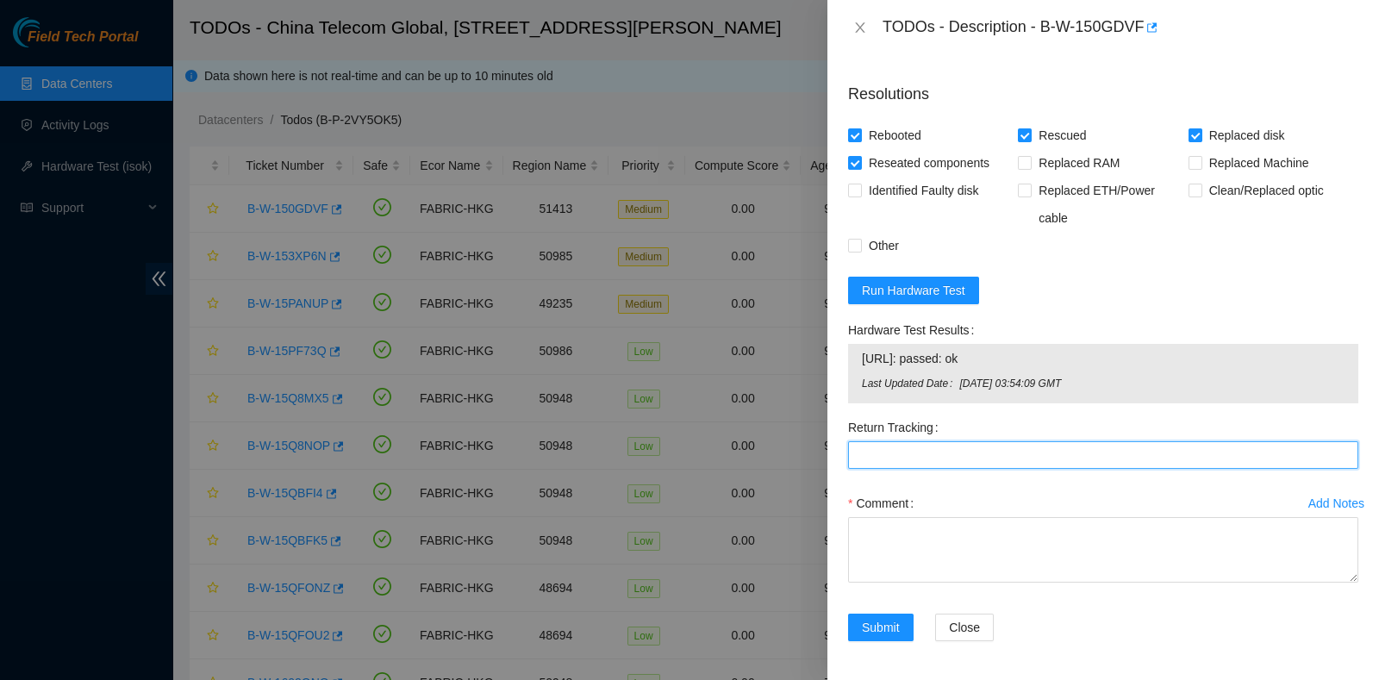
drag, startPoint x: 879, startPoint y: 465, endPoint x: 880, endPoint y: 485, distance: 20.7
click at [879, 464] on Tracking "Return Tracking" at bounding box center [1103, 455] width 510 height 28
paste Tracking "473665214090"
type Tracking "473665214090"
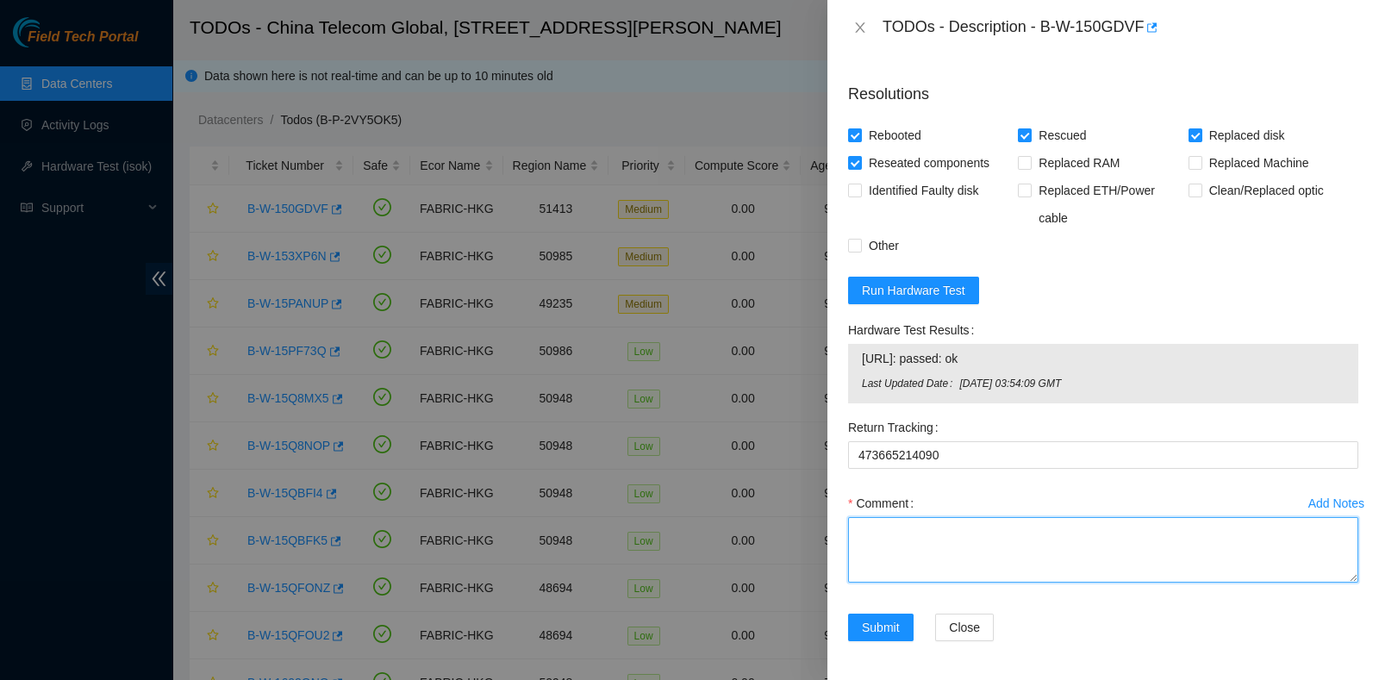
click at [866, 552] on textarea "Comment" at bounding box center [1103, 550] width 510 height 66
type textarea "pass ok"
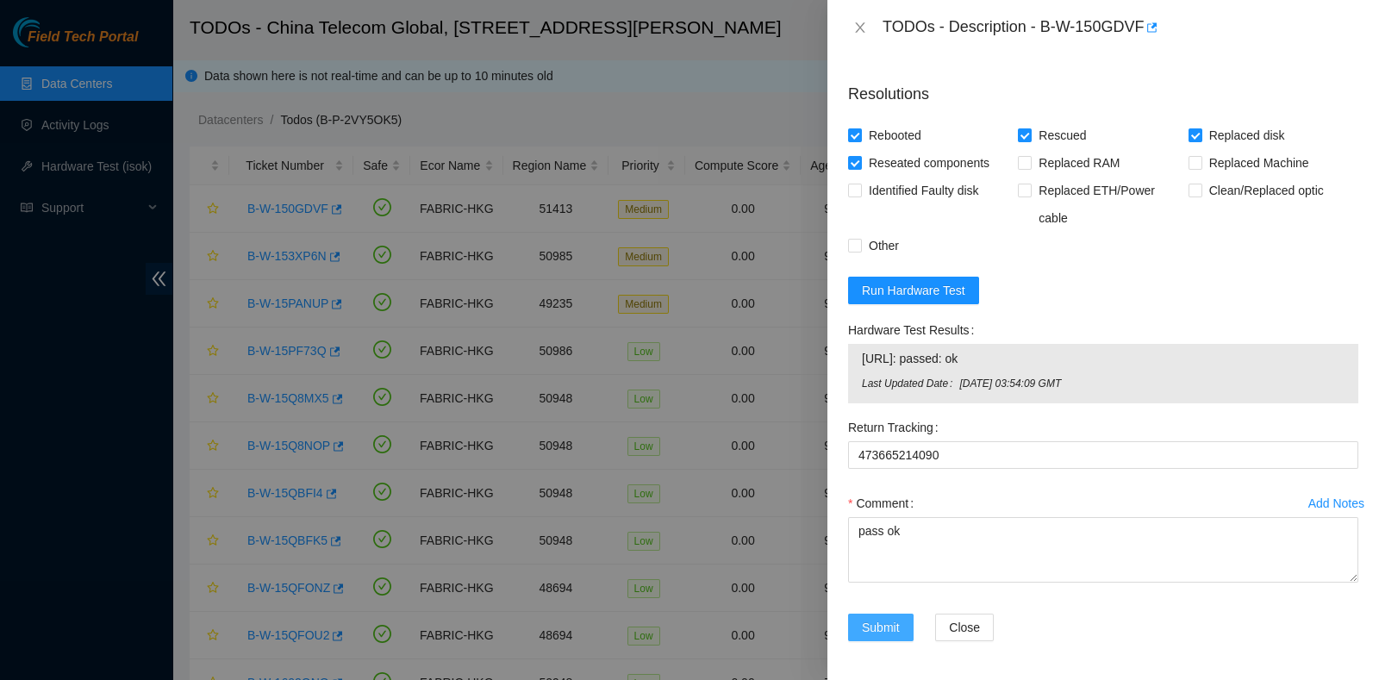
click at [897, 627] on span "Submit" at bounding box center [881, 627] width 38 height 19
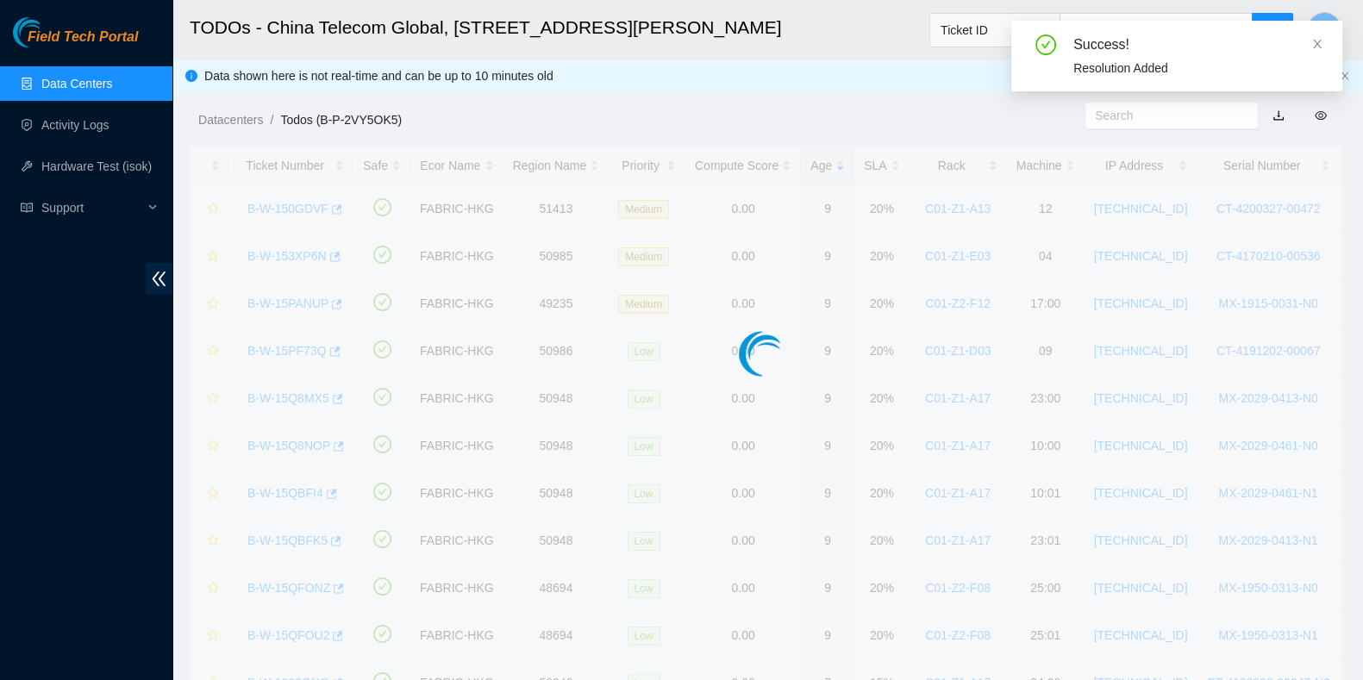
scroll to position [462, 0]
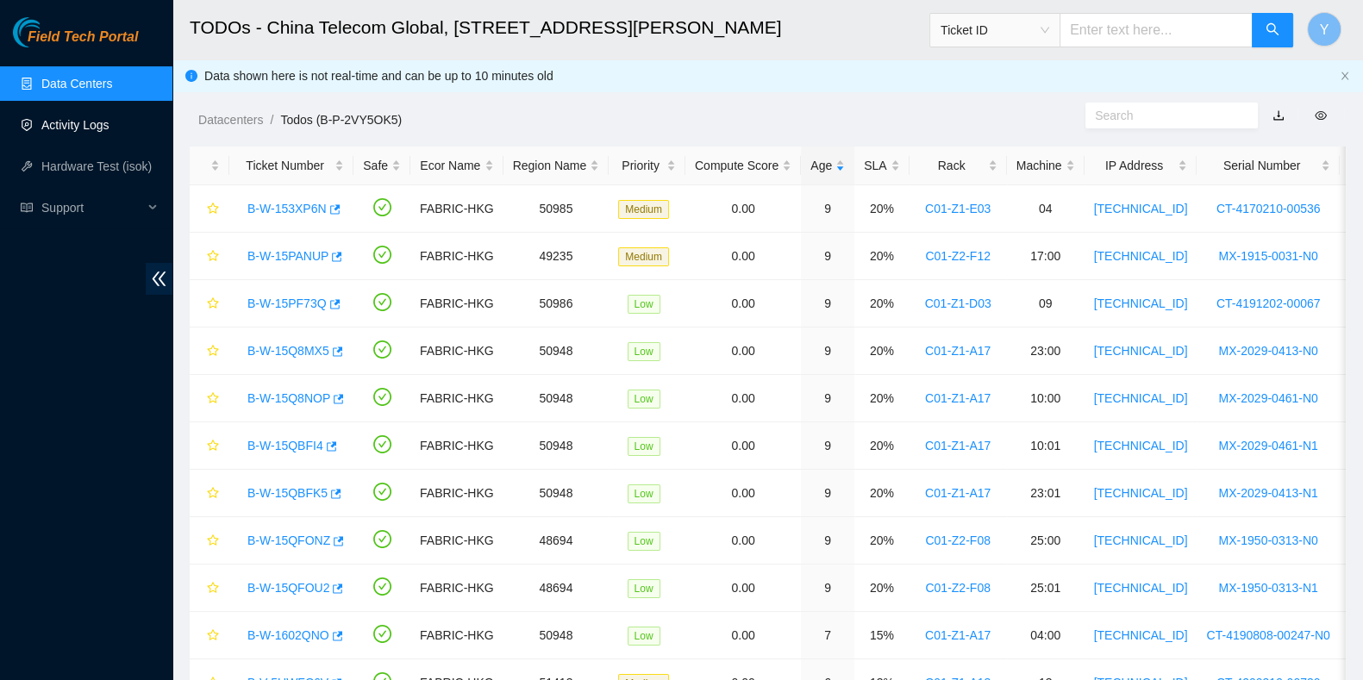
click at [84, 132] on link "Activity Logs" at bounding box center [75, 125] width 68 height 14
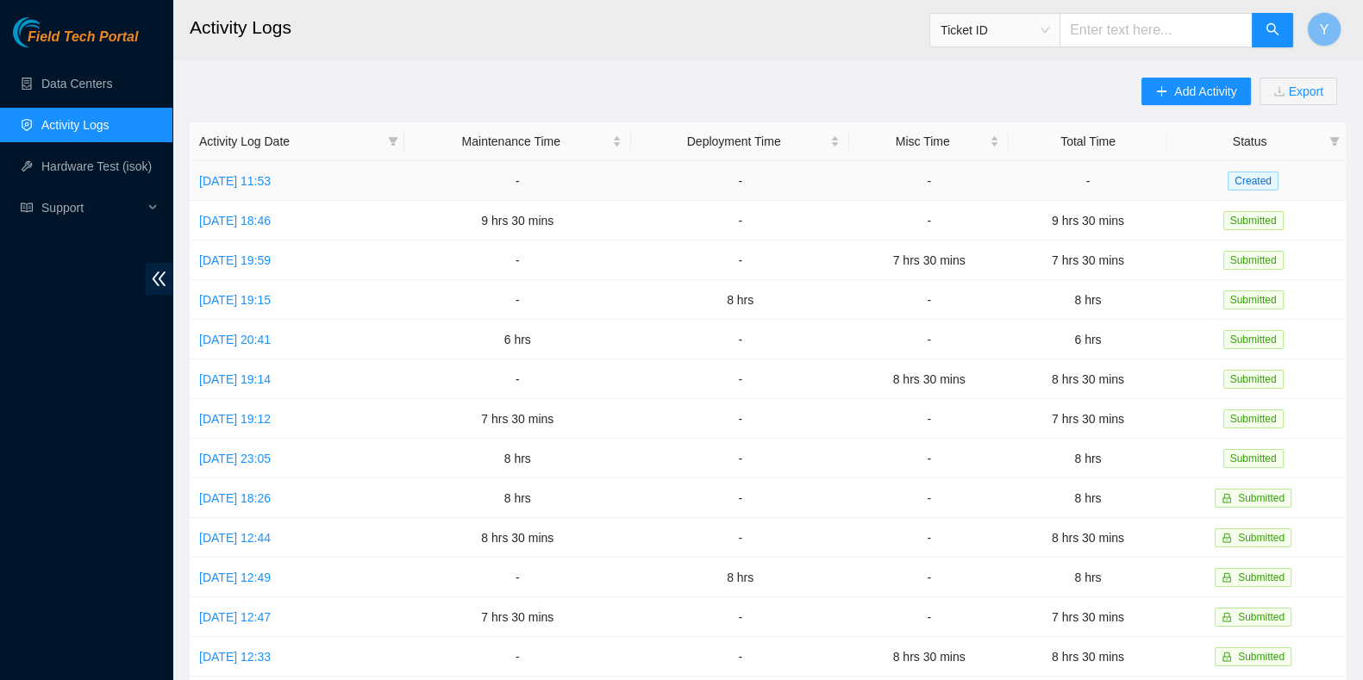
click at [280, 188] on td "[DATE] 11:53" at bounding box center [297, 181] width 215 height 40
click at [271, 183] on link "[DATE] 11:53" at bounding box center [235, 181] width 72 height 14
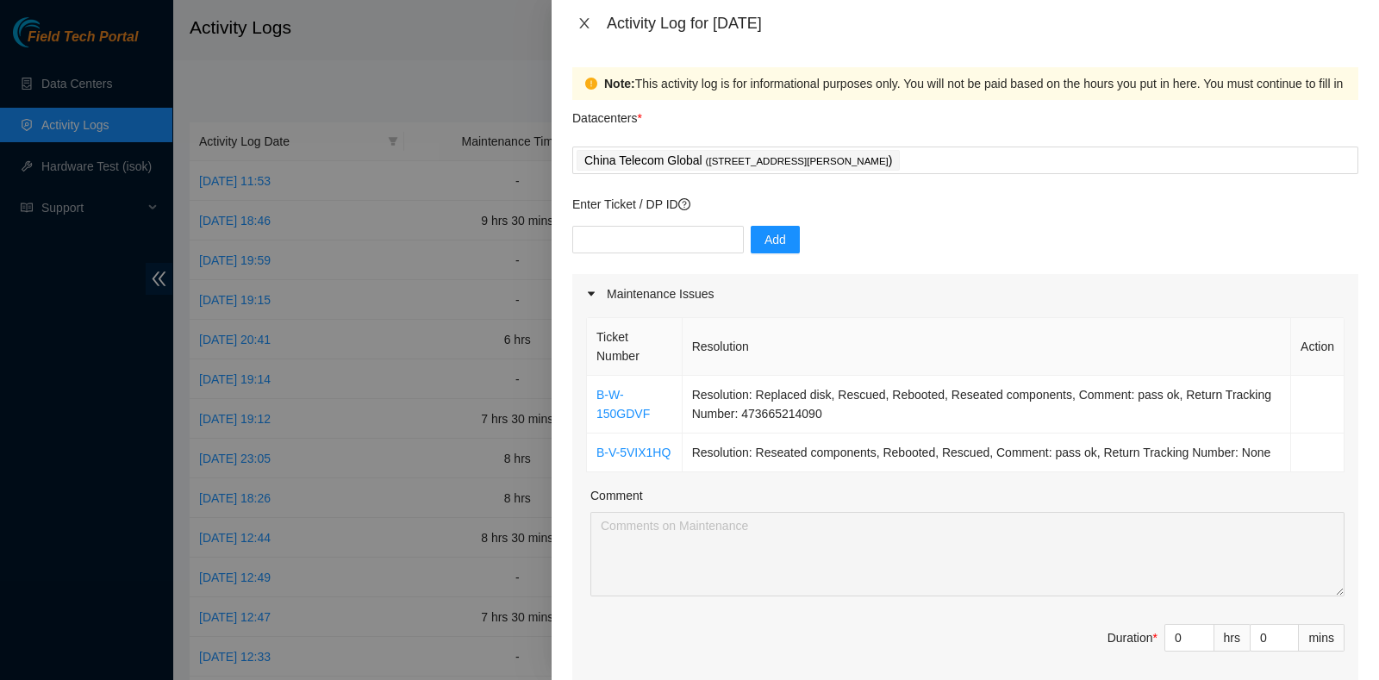
click at [579, 22] on icon "close" at bounding box center [584, 23] width 14 height 14
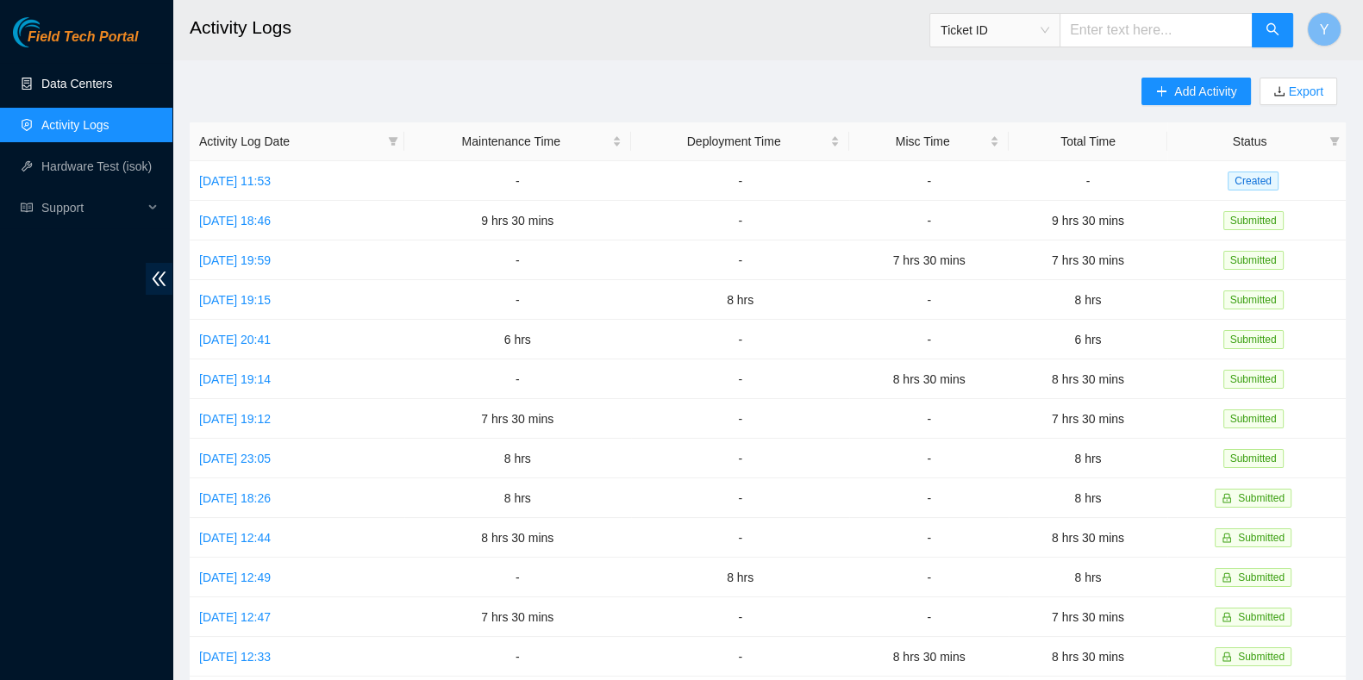
click at [73, 81] on link "Data Centers" at bounding box center [76, 84] width 71 height 14
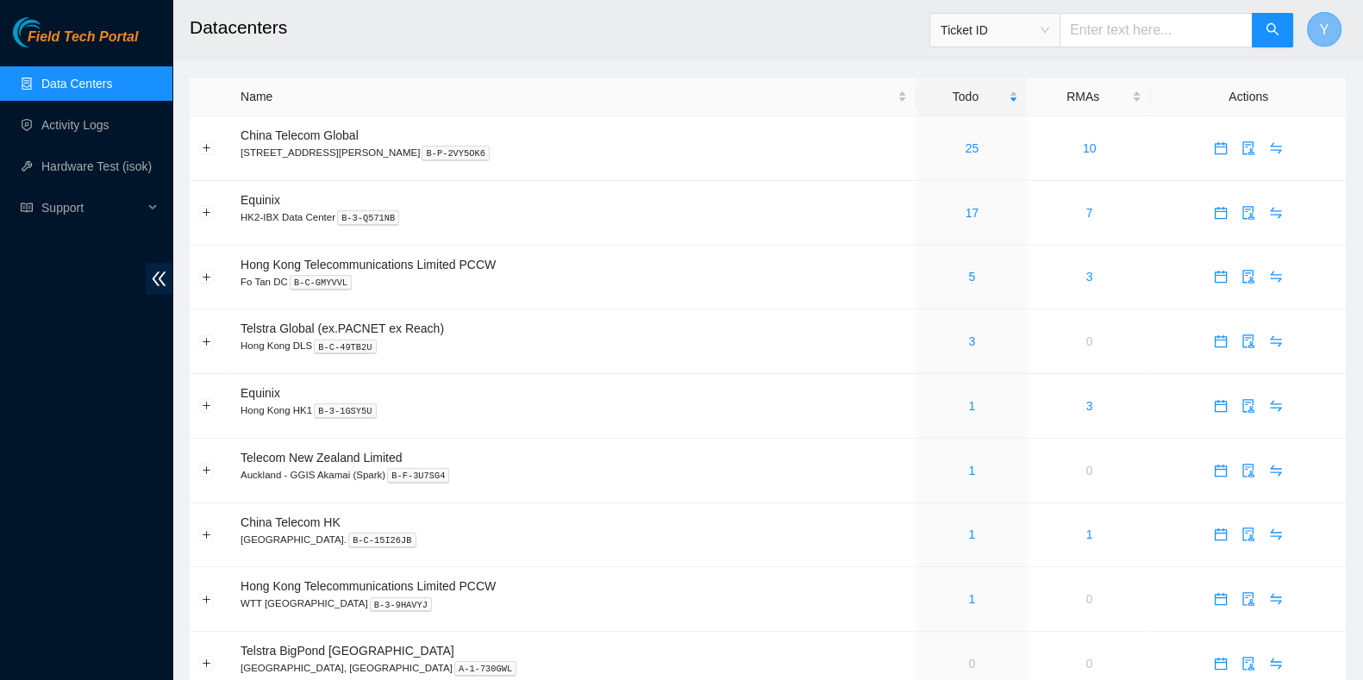
click at [1314, 22] on button "Y" at bounding box center [1324, 29] width 34 height 34
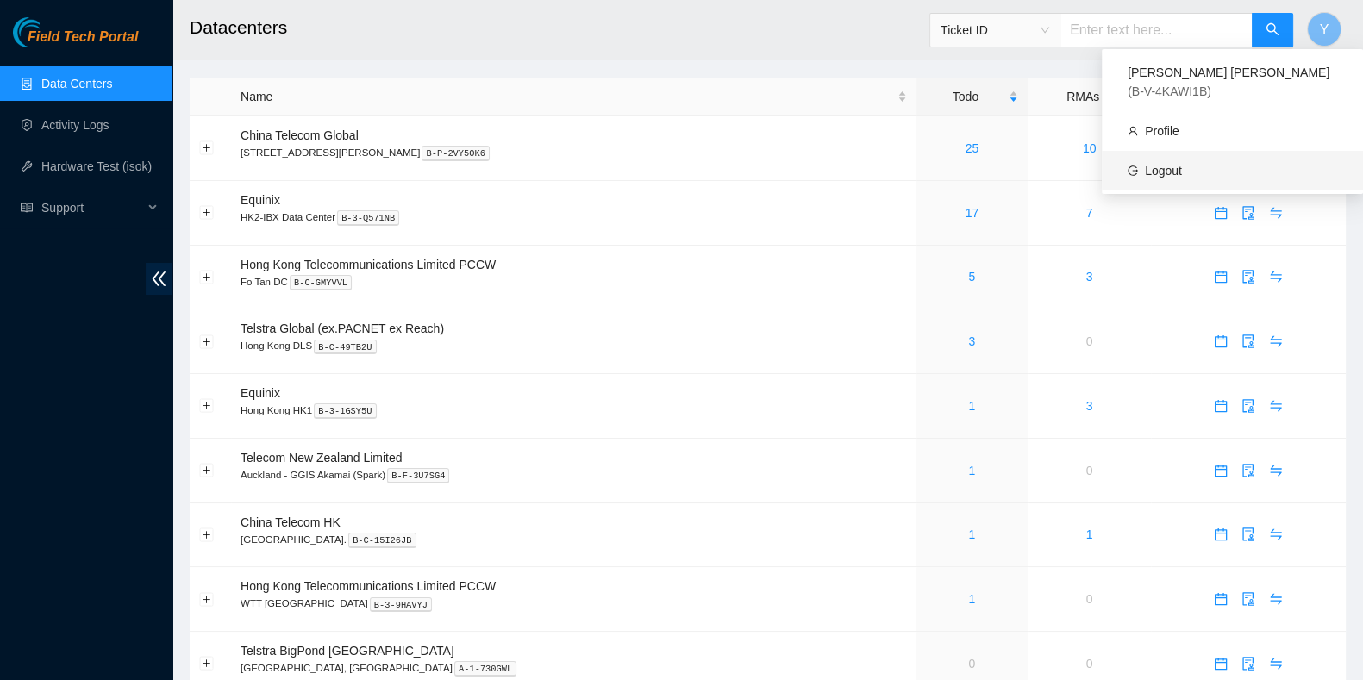
click at [1182, 164] on link "Logout" at bounding box center [1163, 171] width 37 height 14
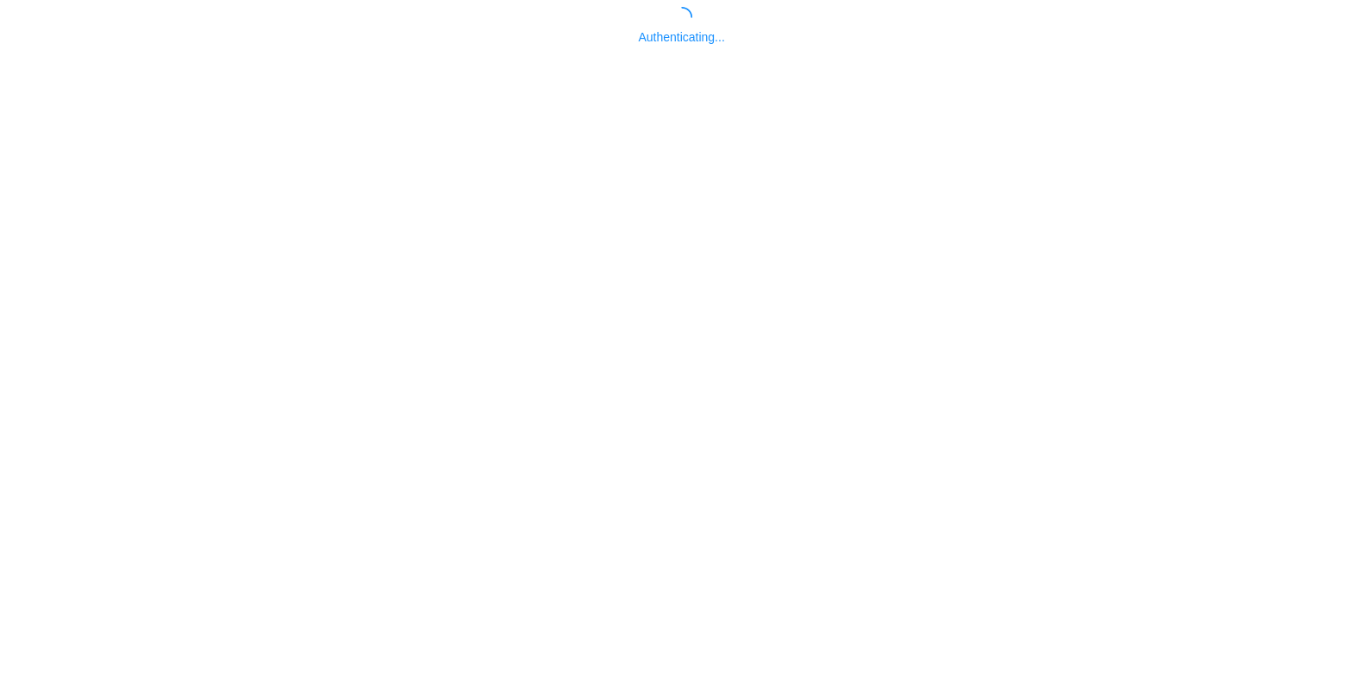
click at [598, 496] on body "Authenticating..." at bounding box center [681, 347] width 1363 height 680
